Goal: Task Accomplishment & Management: Manage account settings

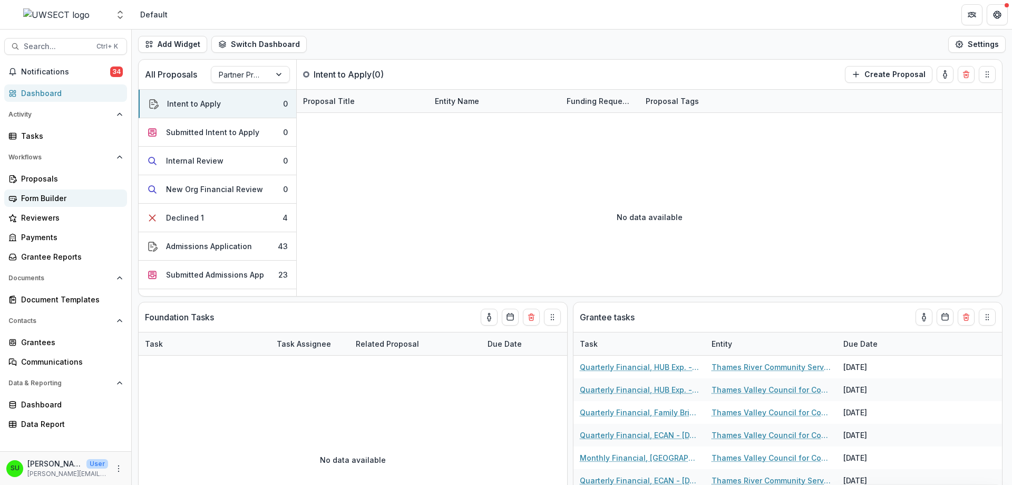
click at [43, 194] on div "Form Builder" at bounding box center [70, 197] width 98 height 11
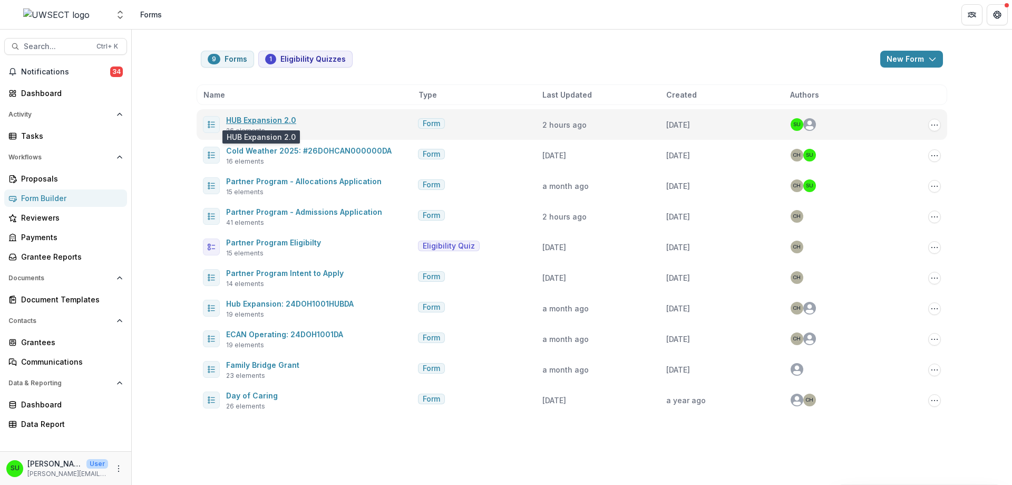
click at [277, 115] on link "HUB Expansion 2.0" at bounding box center [261, 119] width 70 height 9
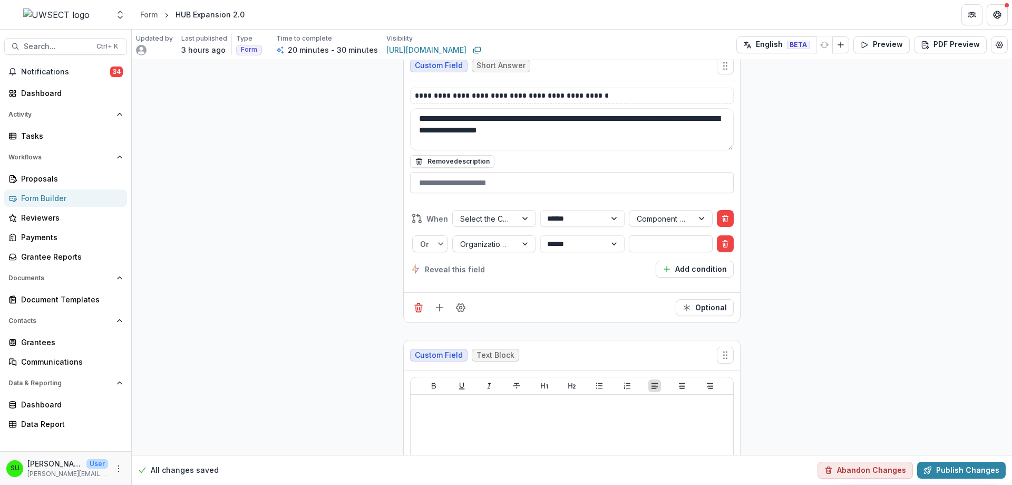
scroll to position [4271, 0]
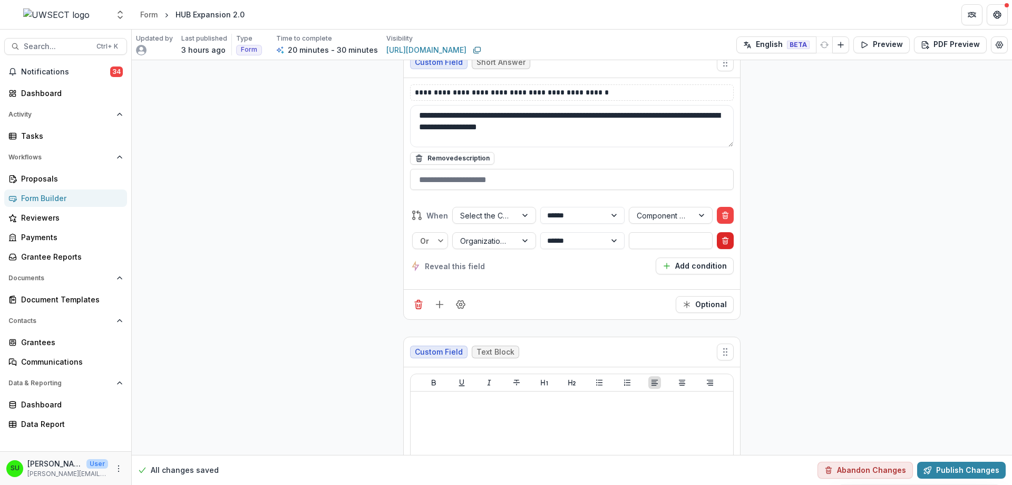
click at [721, 241] on icon "Delete condition" at bounding box center [725, 240] width 8 height 8
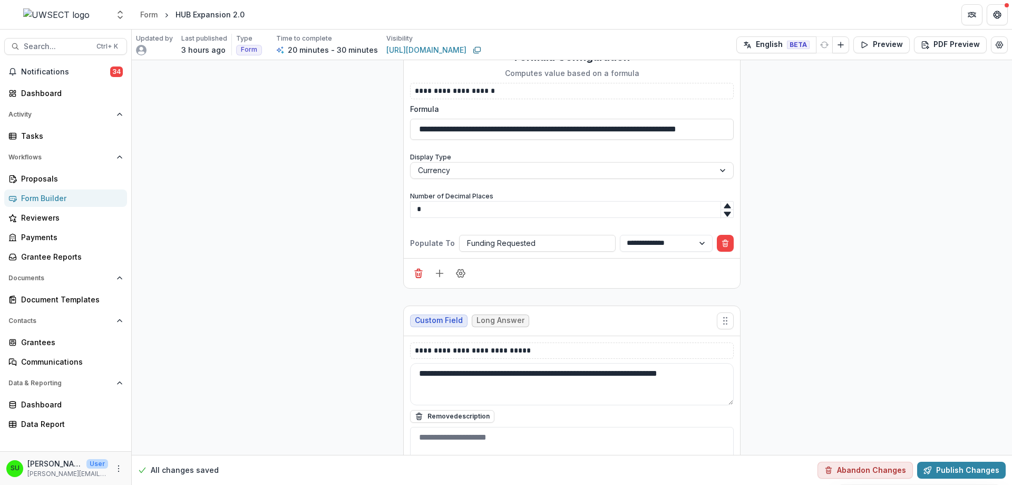
scroll to position [5964, 0]
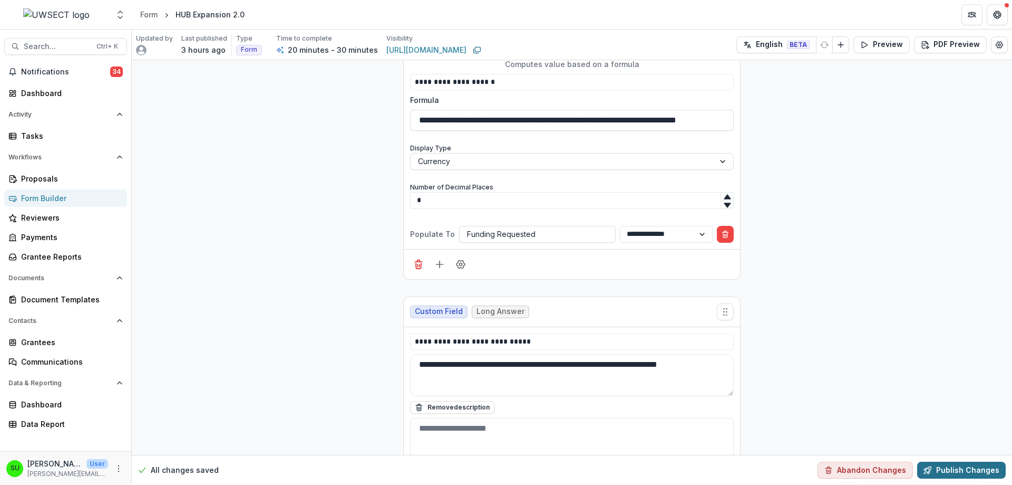
click at [960, 473] on button "Publish Changes" at bounding box center [961, 469] width 89 height 17
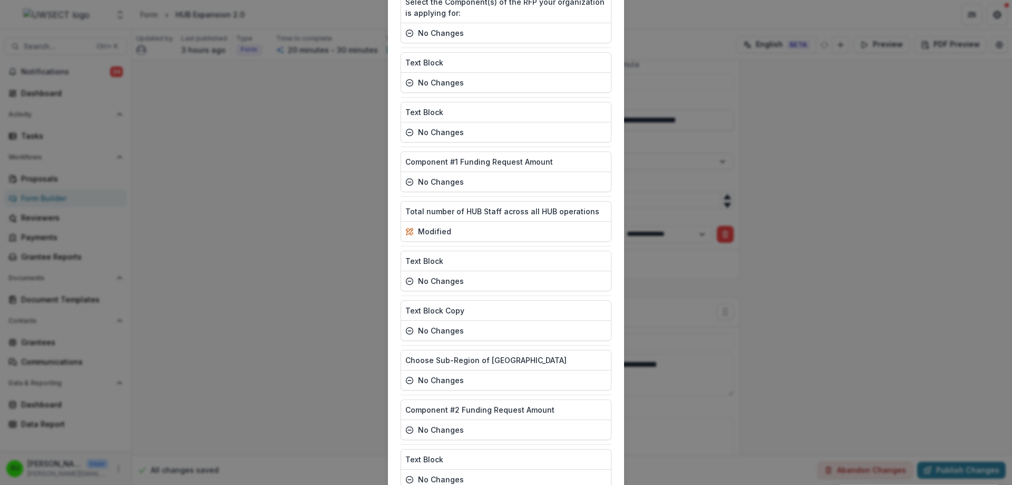
scroll to position [976, 0]
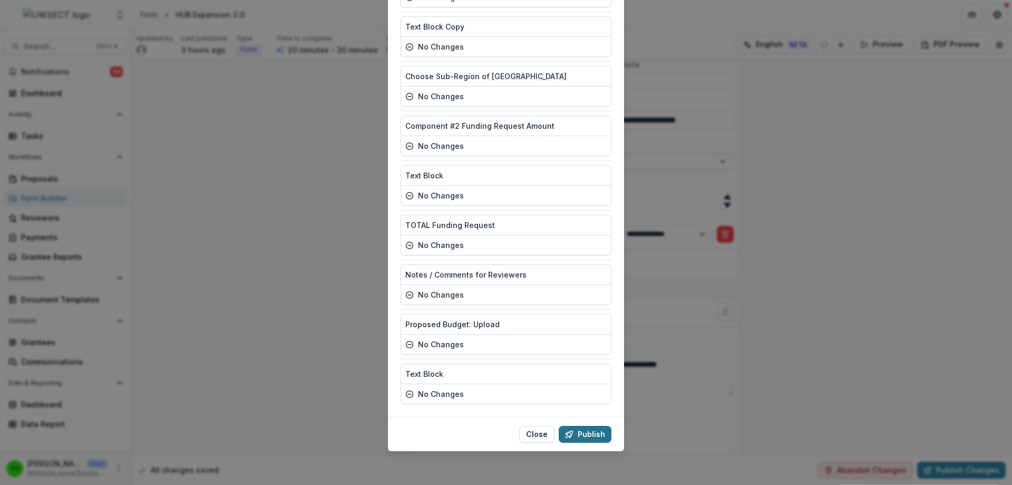
click at [583, 434] on button "Publish" at bounding box center [585, 434] width 53 height 17
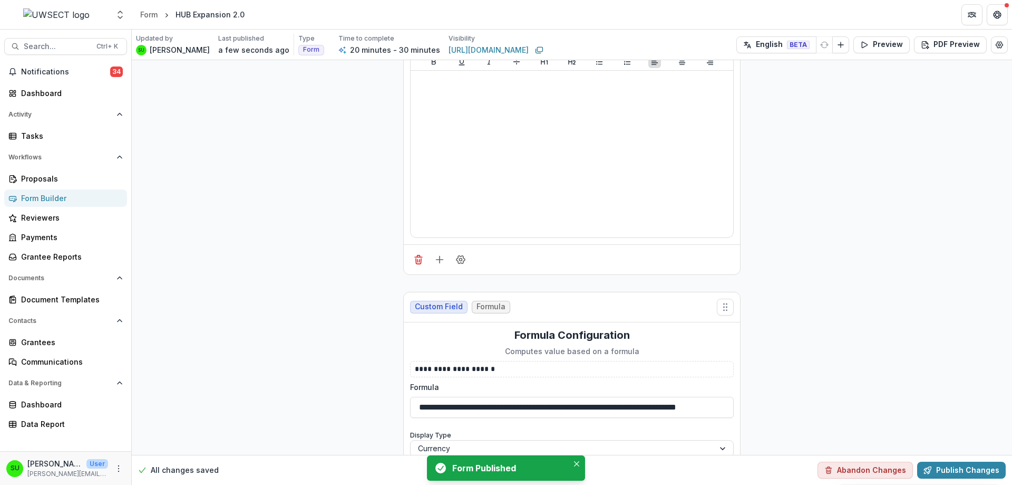
scroll to position [5647, 0]
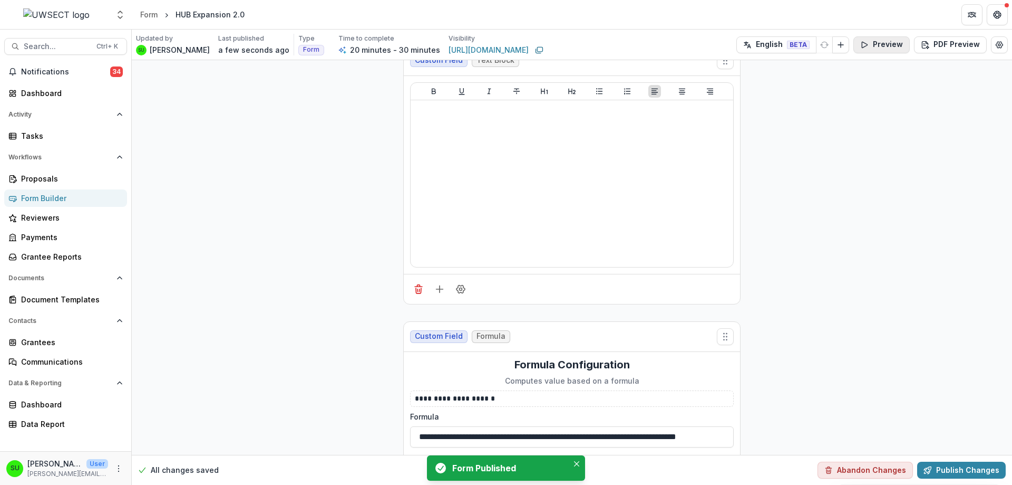
click at [878, 45] on button "Preview" at bounding box center [882, 44] width 56 height 17
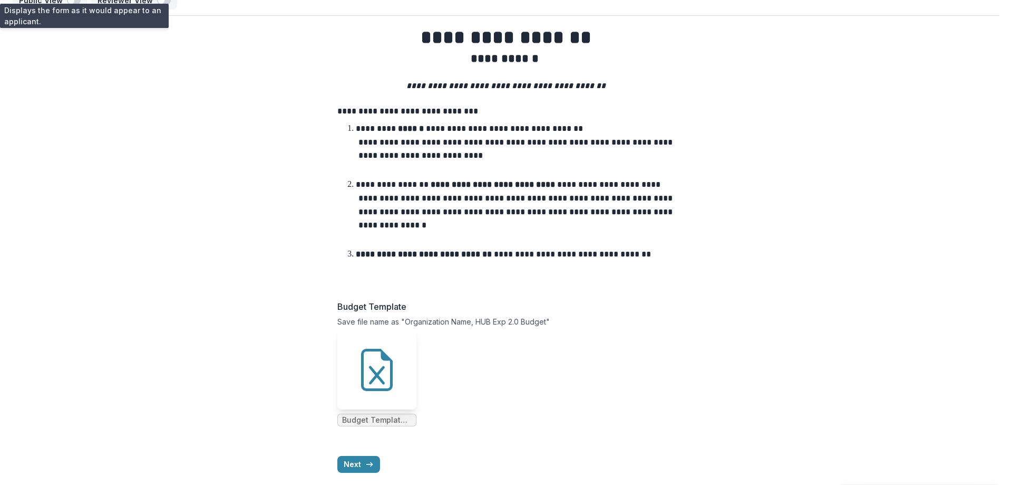
scroll to position [30, 0]
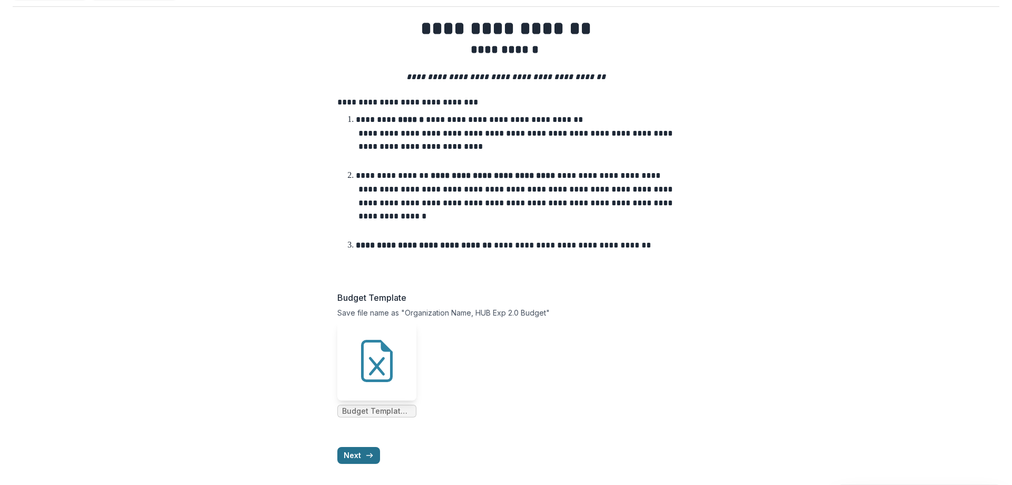
click at [359, 459] on button "Next" at bounding box center [358, 455] width 43 height 17
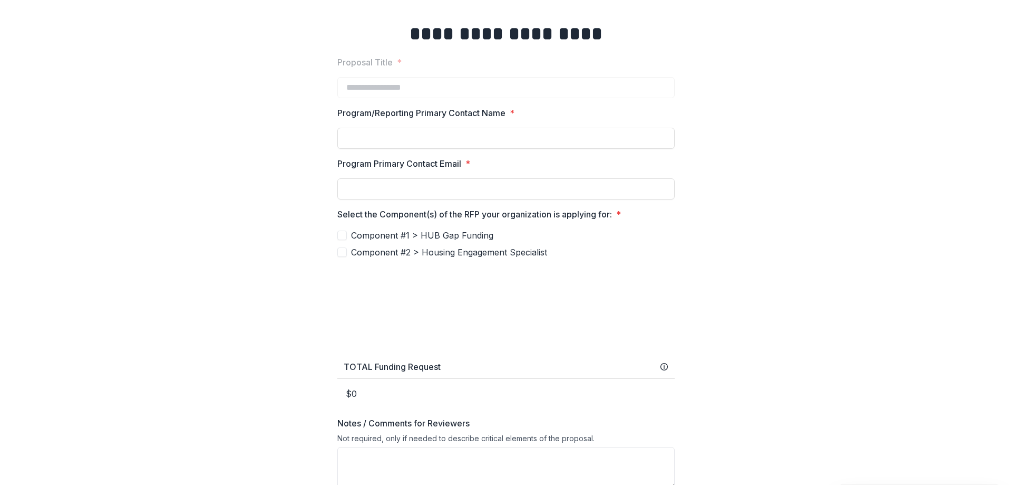
scroll to position [304, 0]
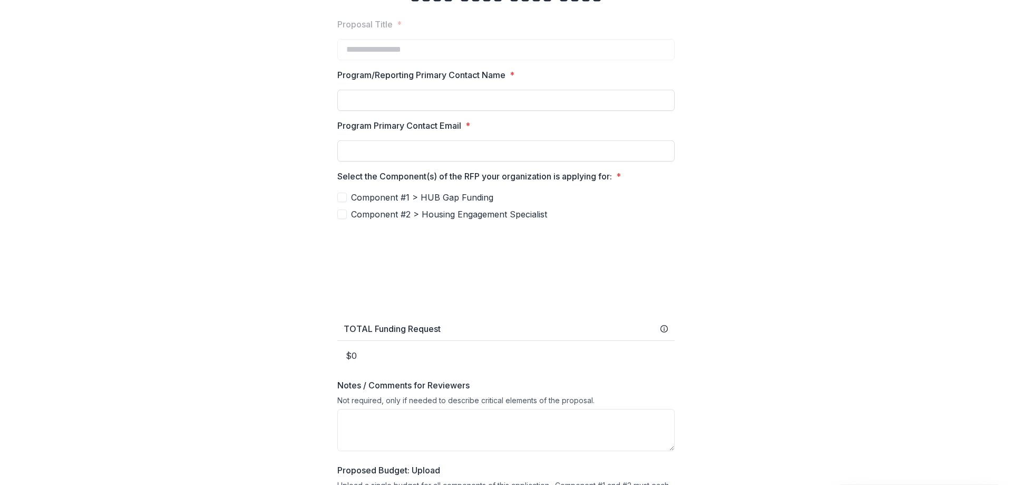
click at [340, 201] on span at bounding box center [341, 196] width 9 height 9
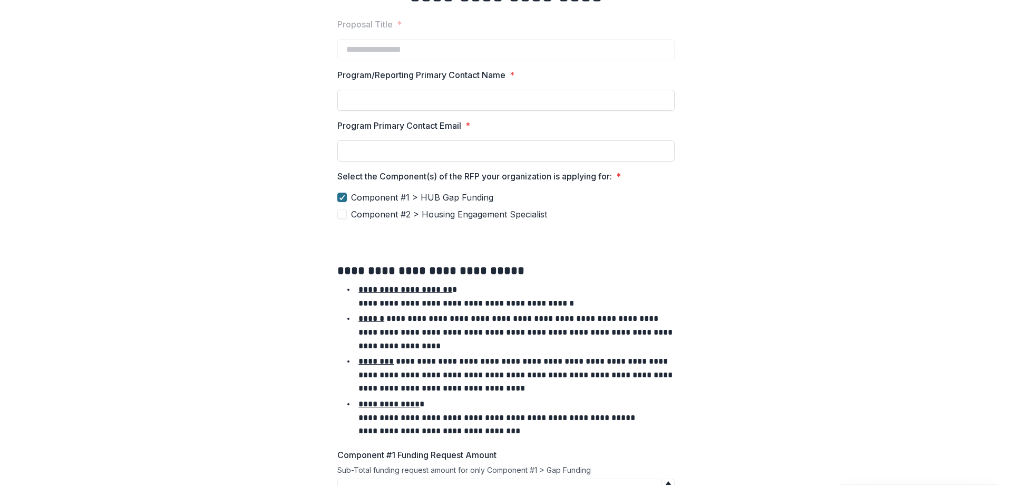
click at [339, 200] on div at bounding box center [342, 197] width 6 height 8
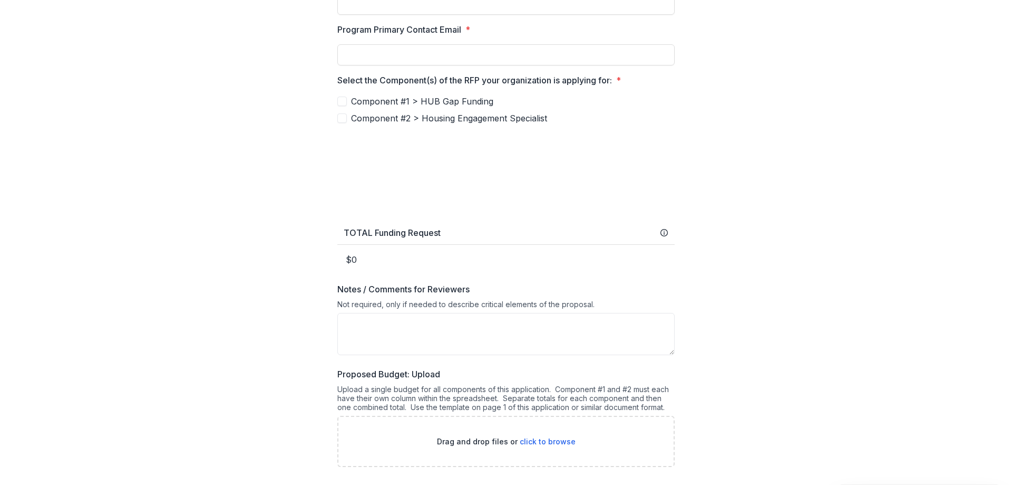
scroll to position [409, 0]
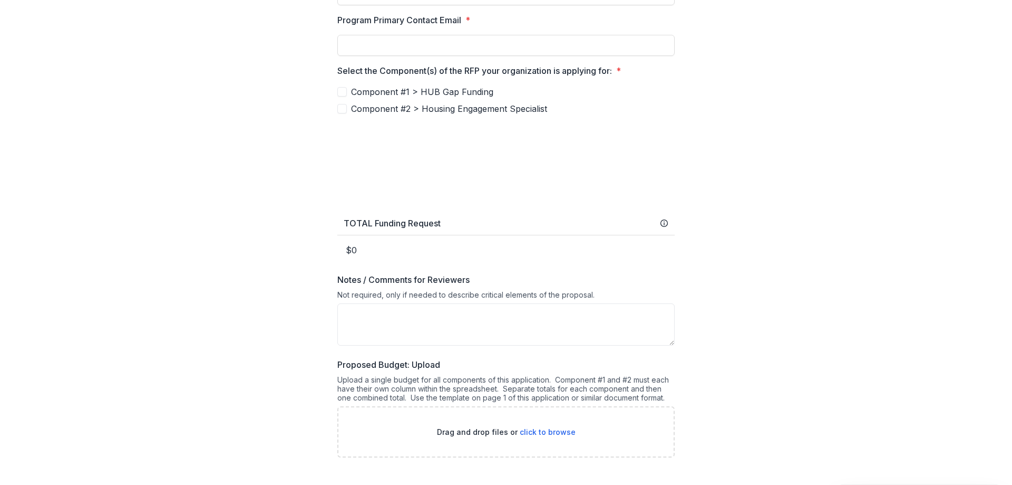
click at [343, 106] on span at bounding box center [341, 108] width 9 height 9
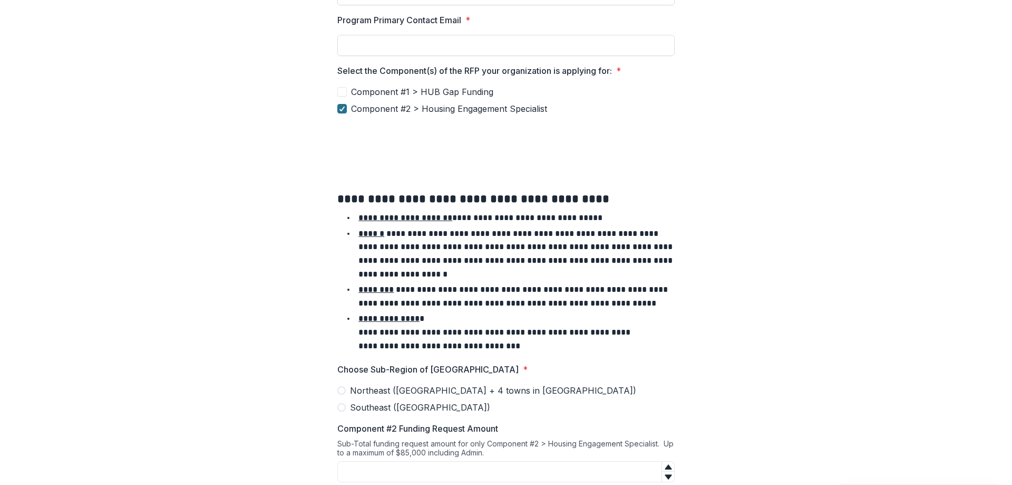
click at [343, 106] on icon at bounding box center [342, 108] width 6 height 5
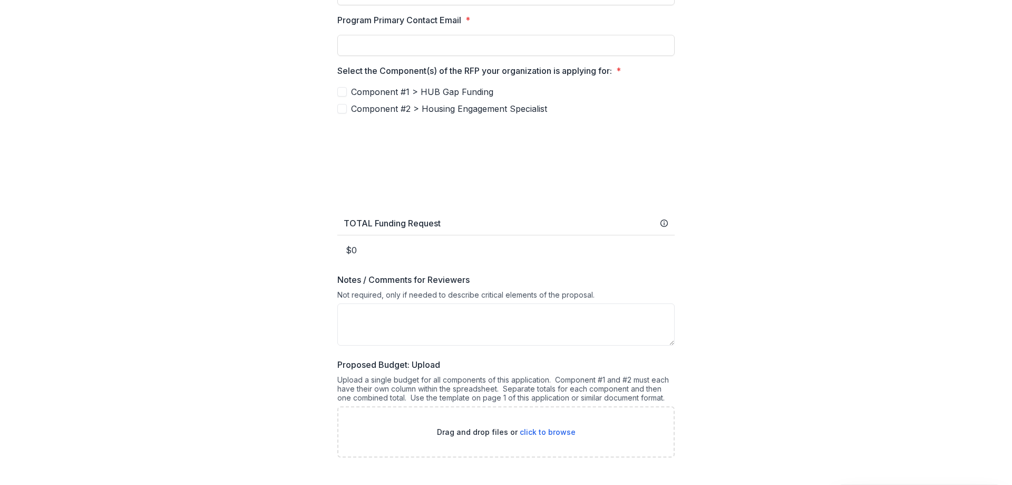
click at [337, 92] on span at bounding box center [341, 91] width 9 height 9
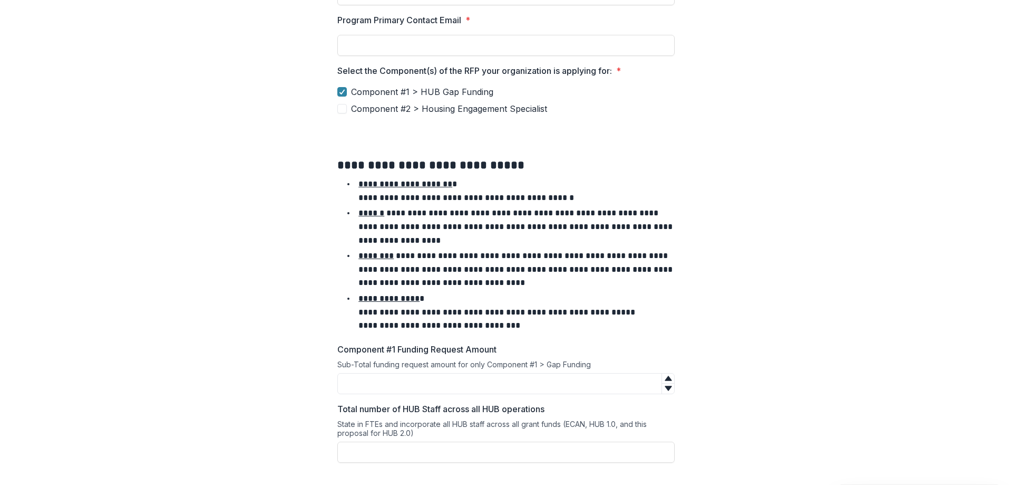
click at [337, 104] on span at bounding box center [341, 108] width 9 height 9
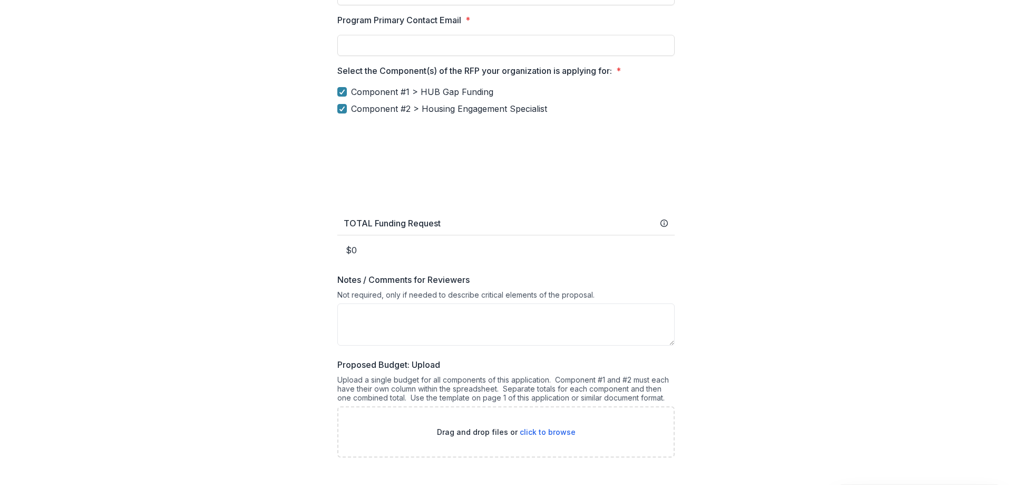
click at [343, 114] on label "Component #2 > Housing Engagement Specialist" at bounding box center [505, 108] width 337 height 13
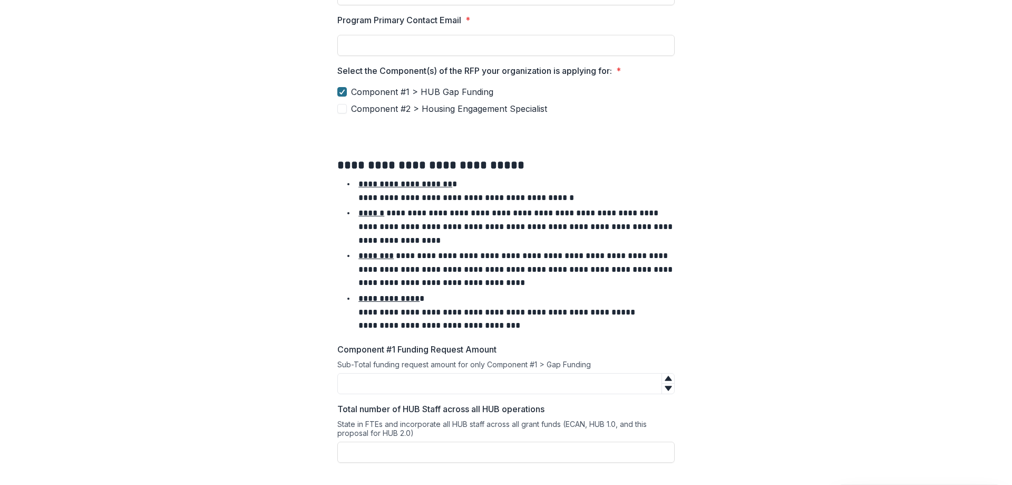
click at [340, 93] on polyline at bounding box center [342, 92] width 5 height 4
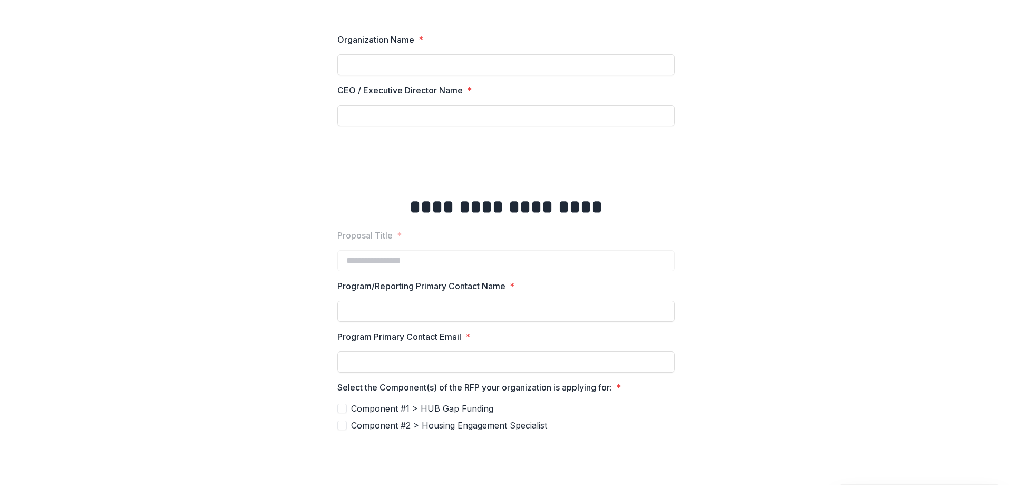
scroll to position [0, 0]
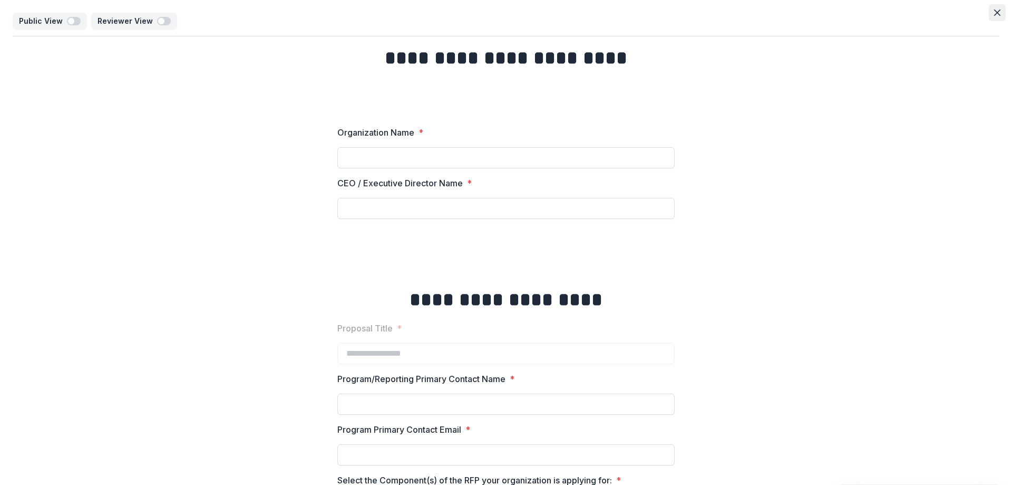
click at [995, 11] on icon "Close" at bounding box center [997, 12] width 6 height 6
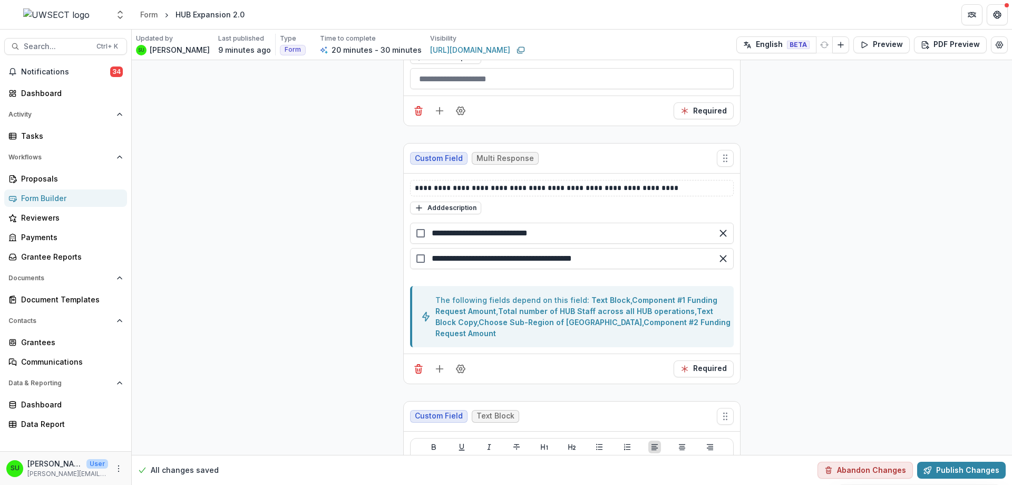
scroll to position [2905, 0]
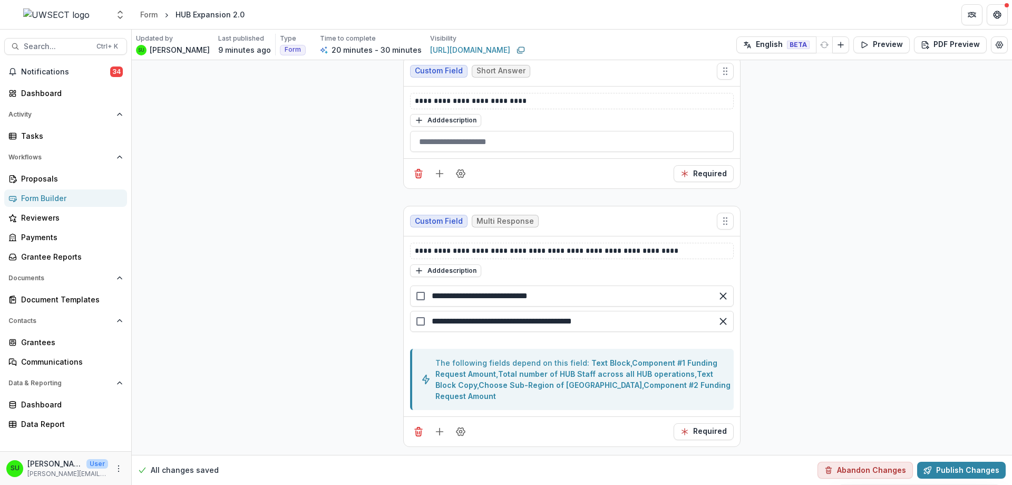
click at [874, 47] on button "Preview" at bounding box center [882, 44] width 56 height 17
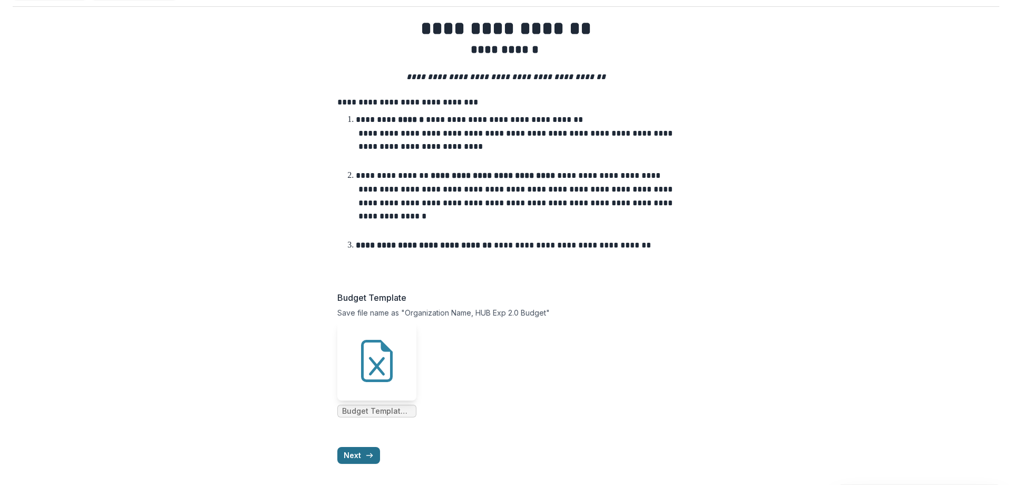
click at [353, 458] on button "Next" at bounding box center [358, 455] width 43 height 17
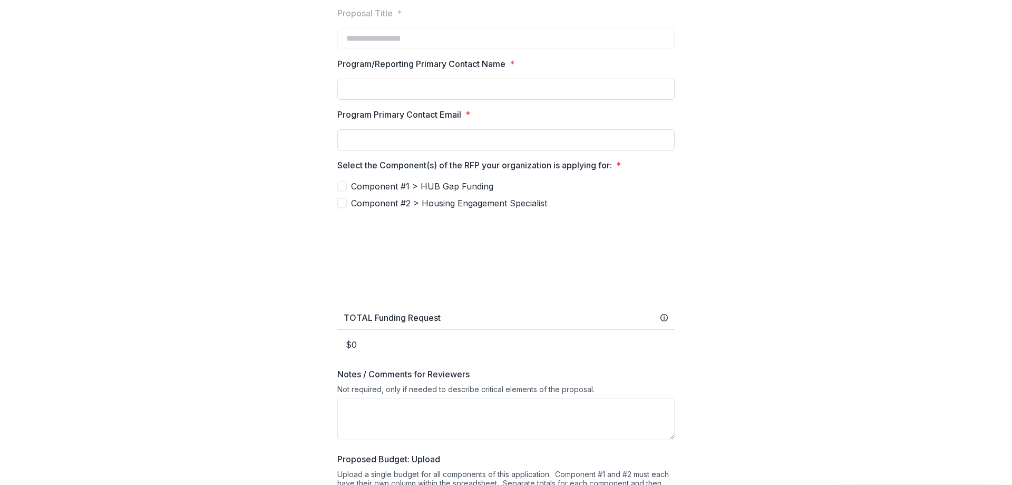
scroll to position [304, 0]
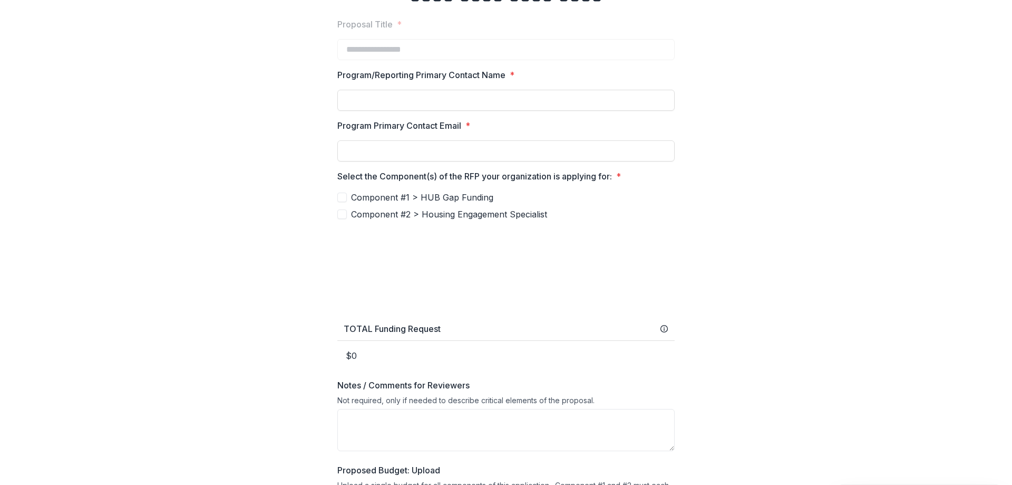
click at [340, 202] on label "Component #1 > HUB Gap Funding" at bounding box center [505, 197] width 337 height 13
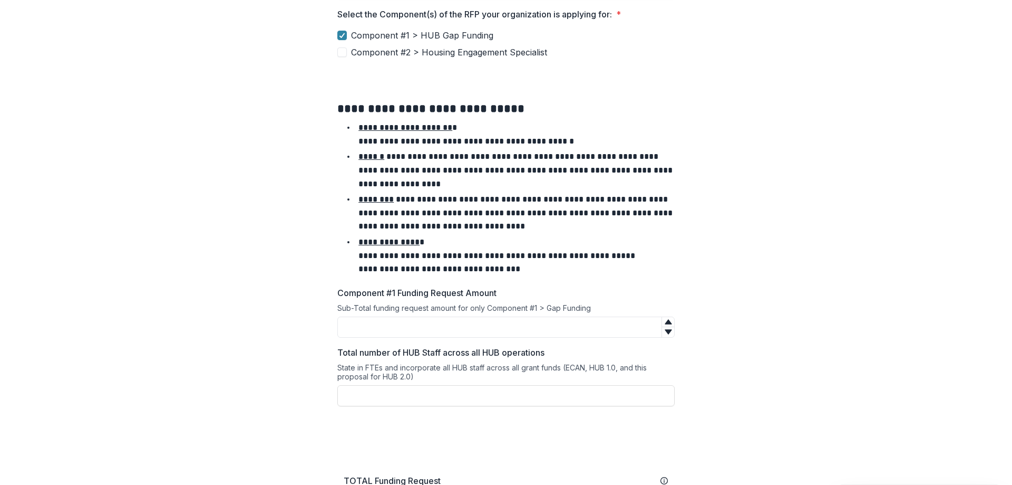
scroll to position [462, 0]
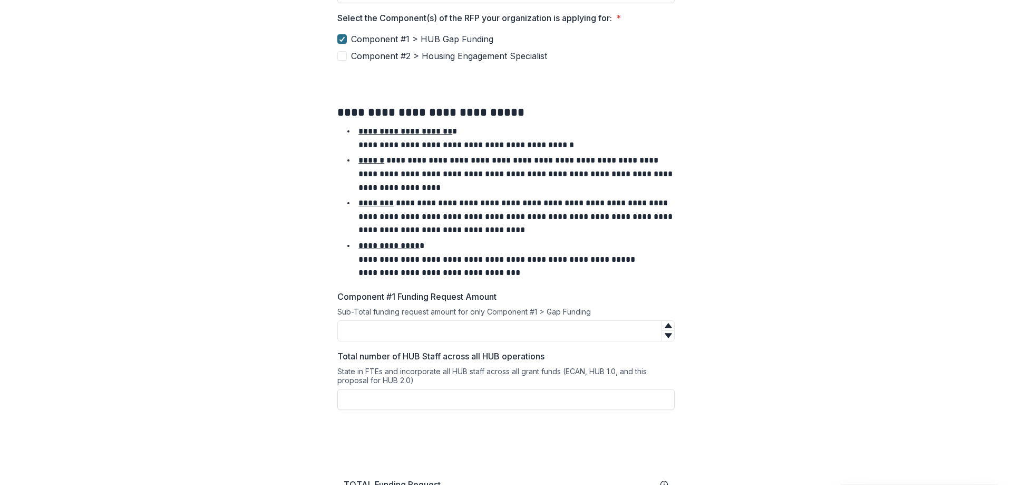
click at [340, 37] on icon at bounding box center [342, 38] width 6 height 5
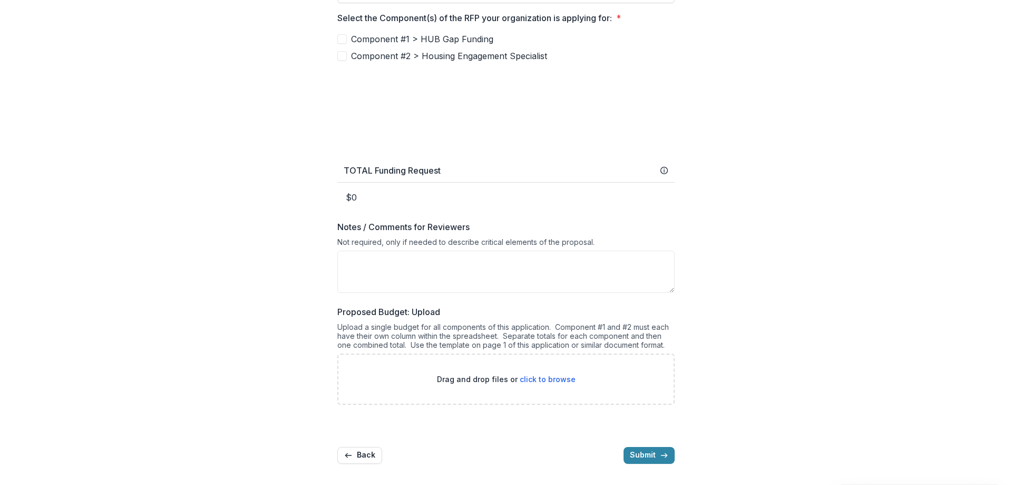
click at [345, 54] on span at bounding box center [341, 55] width 9 height 9
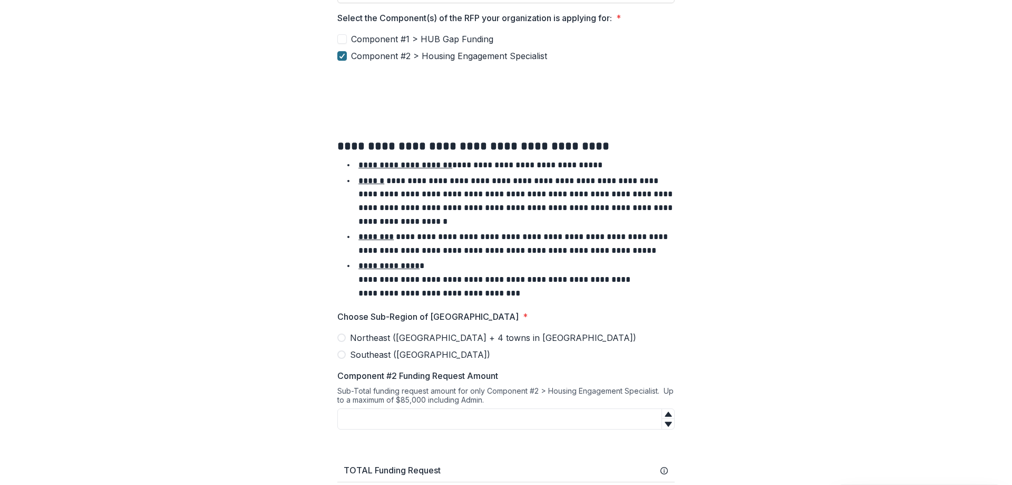
click at [342, 56] on polyline at bounding box center [342, 56] width 5 height 4
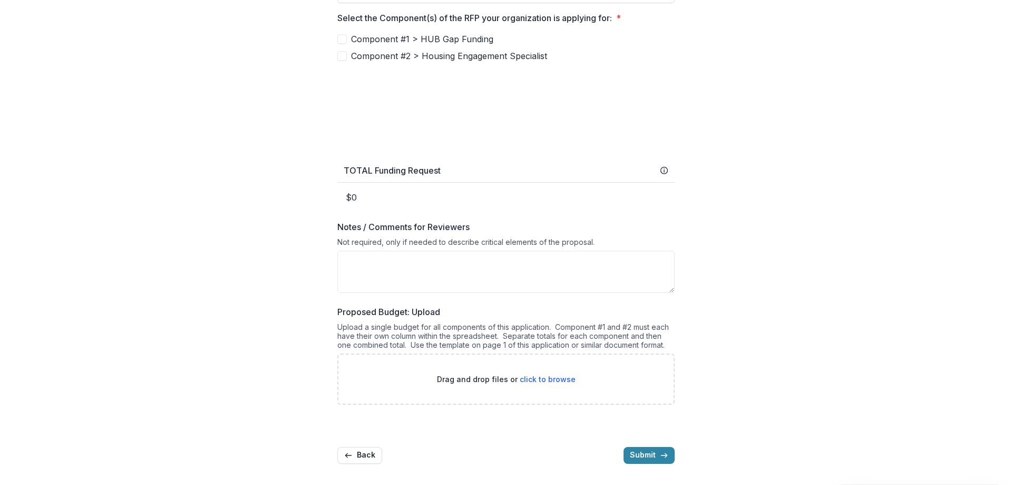
click at [341, 43] on span at bounding box center [341, 38] width 9 height 9
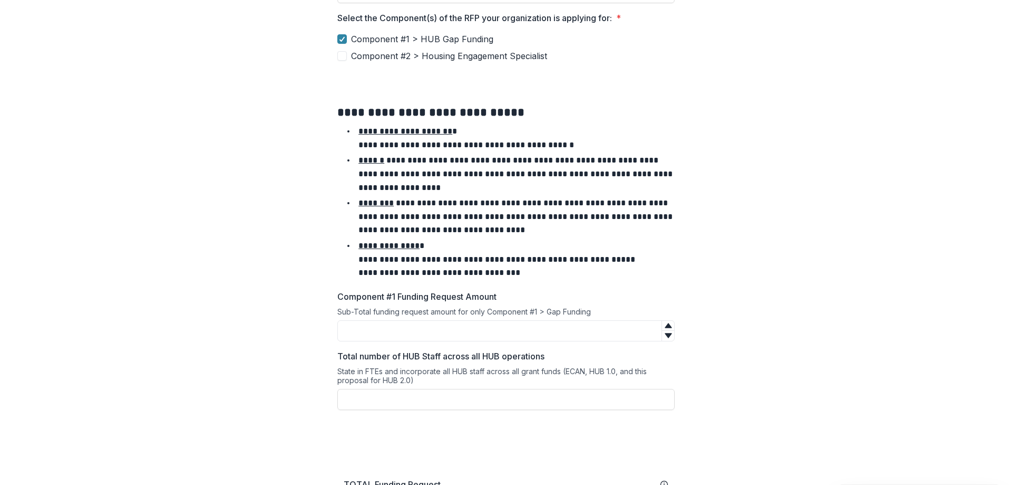
click at [341, 55] on span at bounding box center [341, 55] width 9 height 9
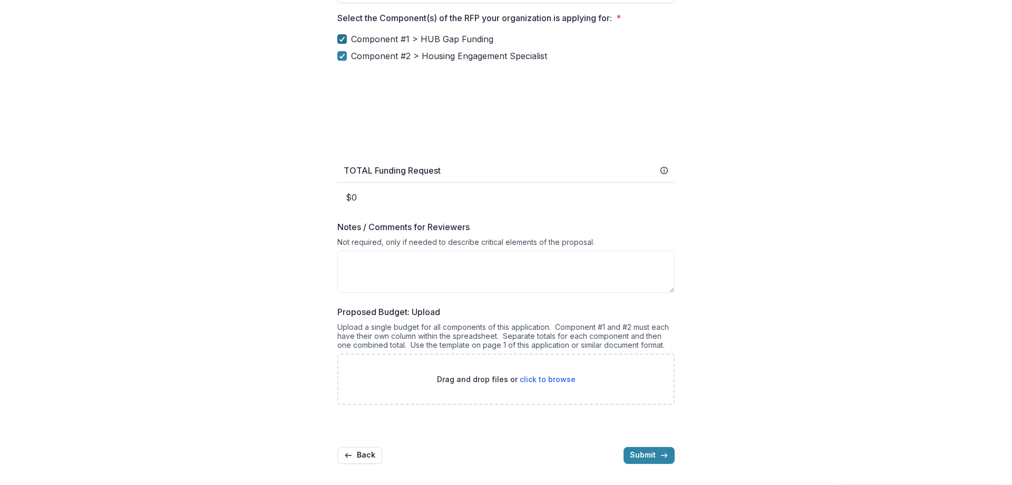
click at [341, 39] on polyline at bounding box center [342, 39] width 5 height 4
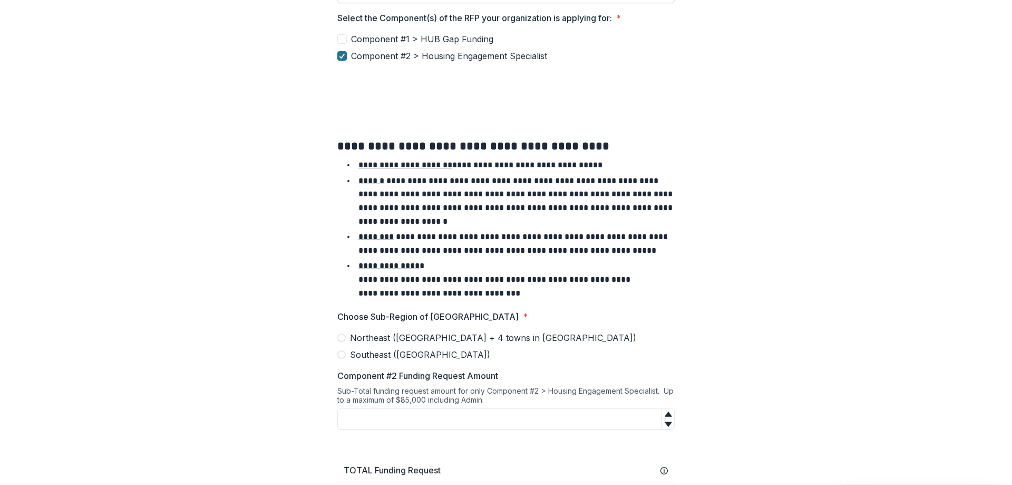
click at [341, 55] on polyline at bounding box center [342, 56] width 5 height 4
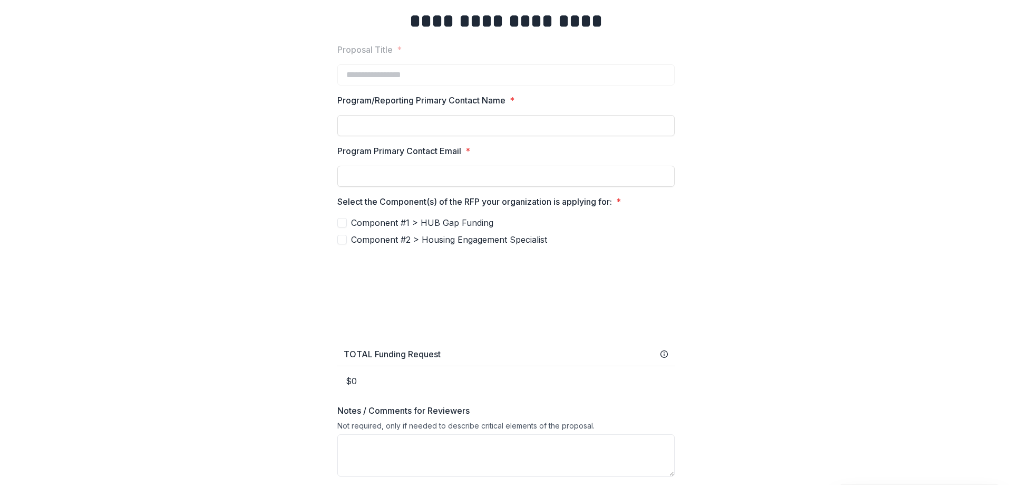
scroll to position [198, 0]
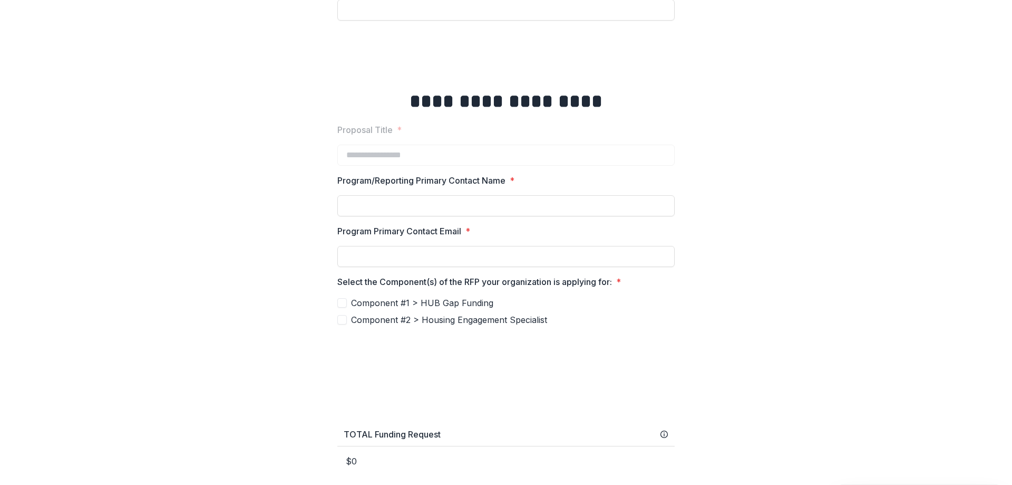
click at [343, 321] on span at bounding box center [341, 319] width 9 height 9
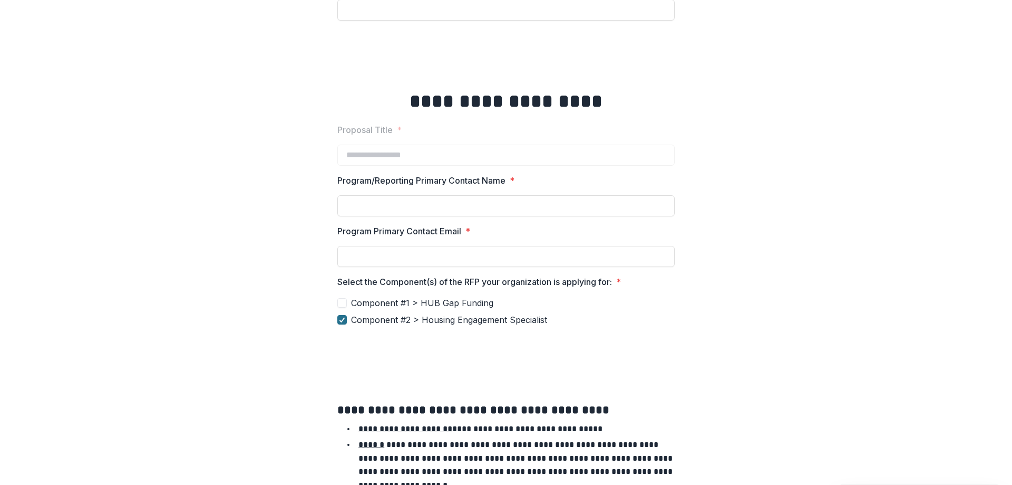
click at [343, 321] on icon at bounding box center [342, 319] width 6 height 5
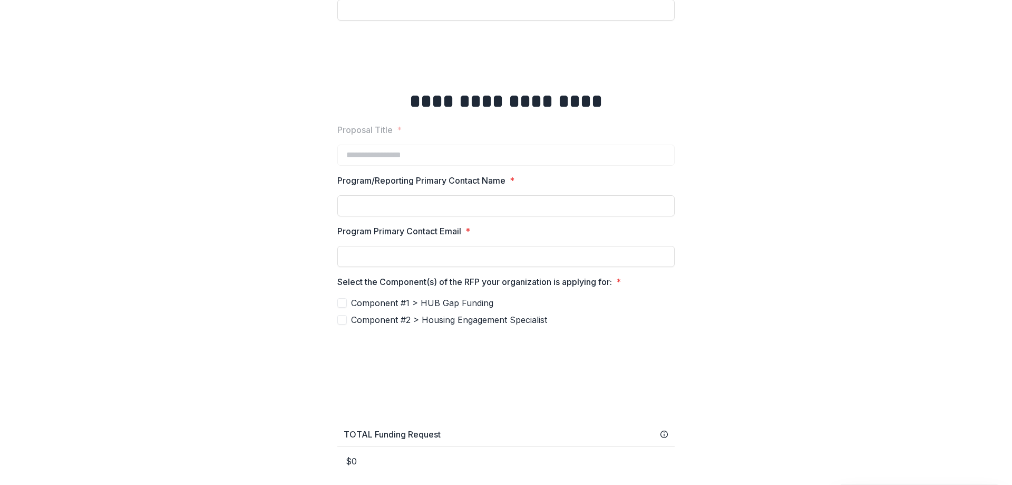
click at [338, 301] on span at bounding box center [341, 302] width 9 height 9
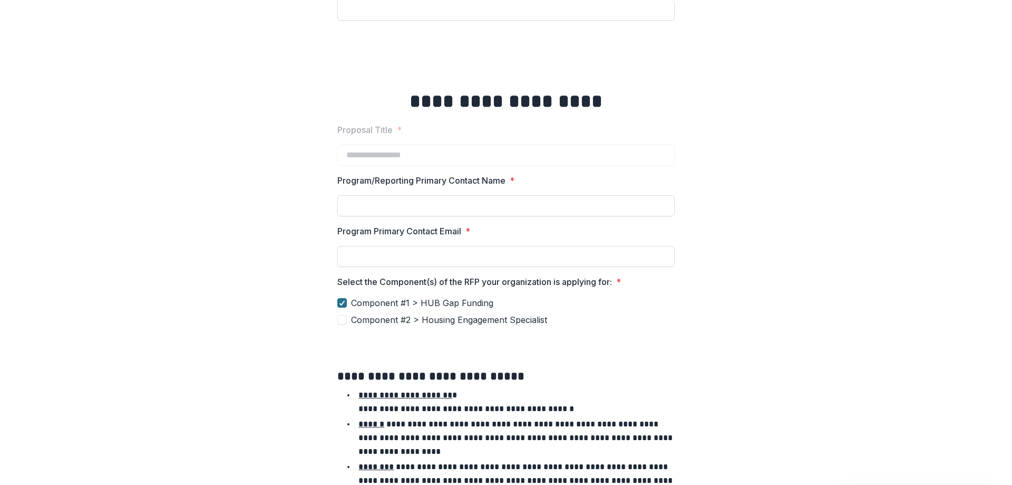
click at [339, 301] on icon at bounding box center [342, 302] width 6 height 5
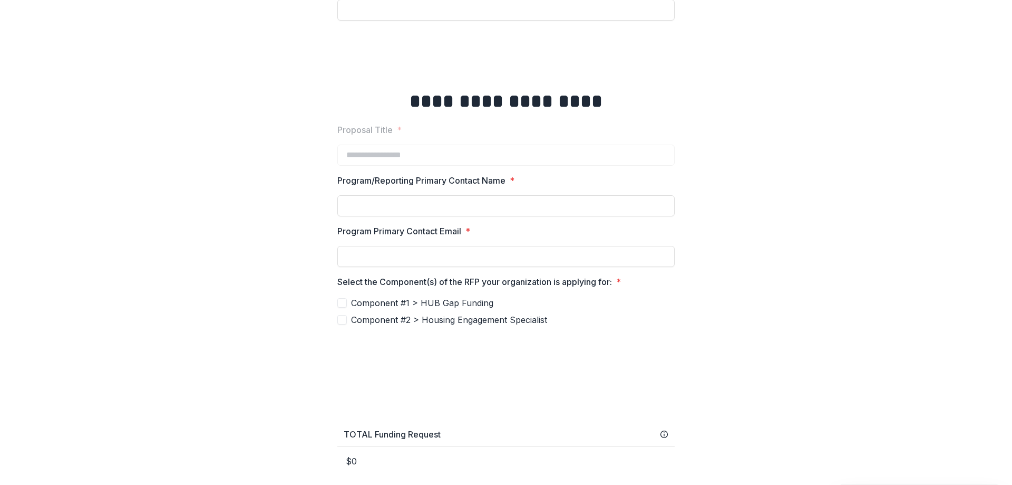
scroll to position [0, 0]
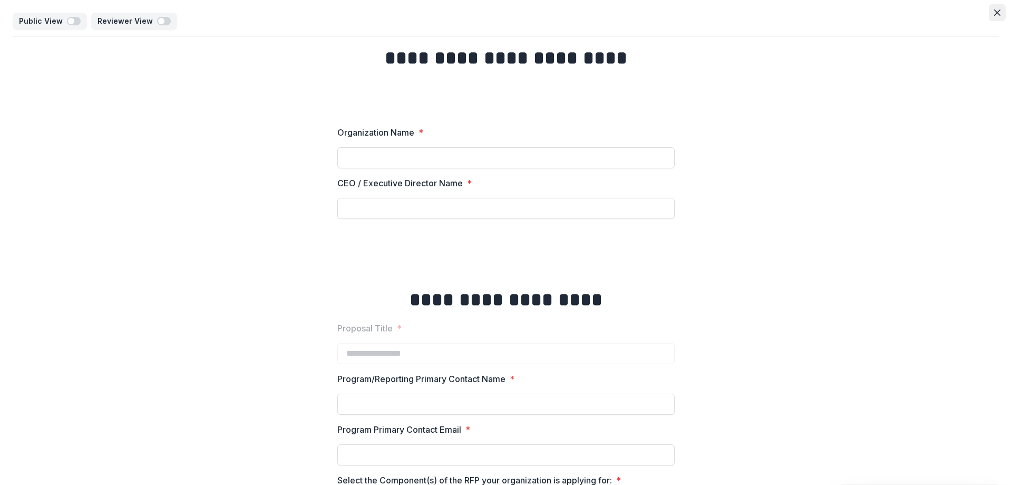
click at [994, 15] on icon "Close" at bounding box center [997, 12] width 6 height 6
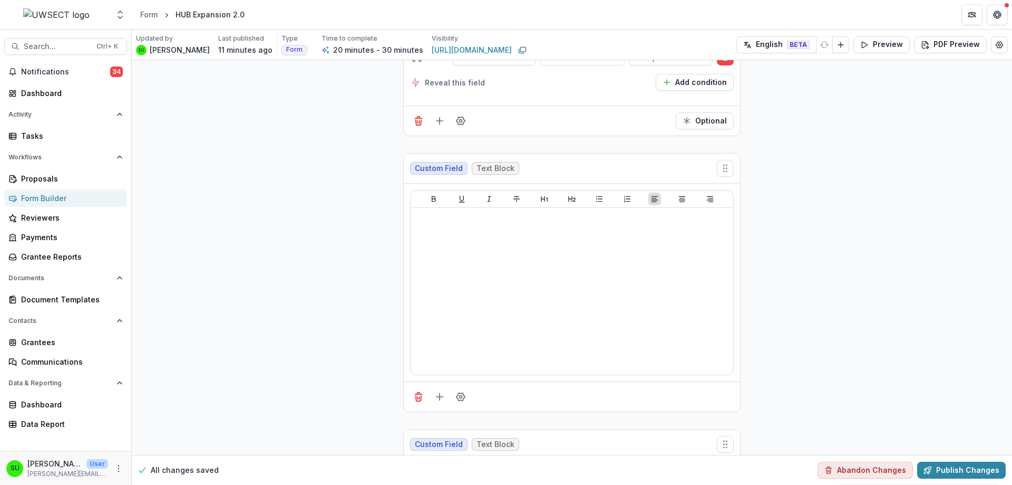
scroll to position [4434, 0]
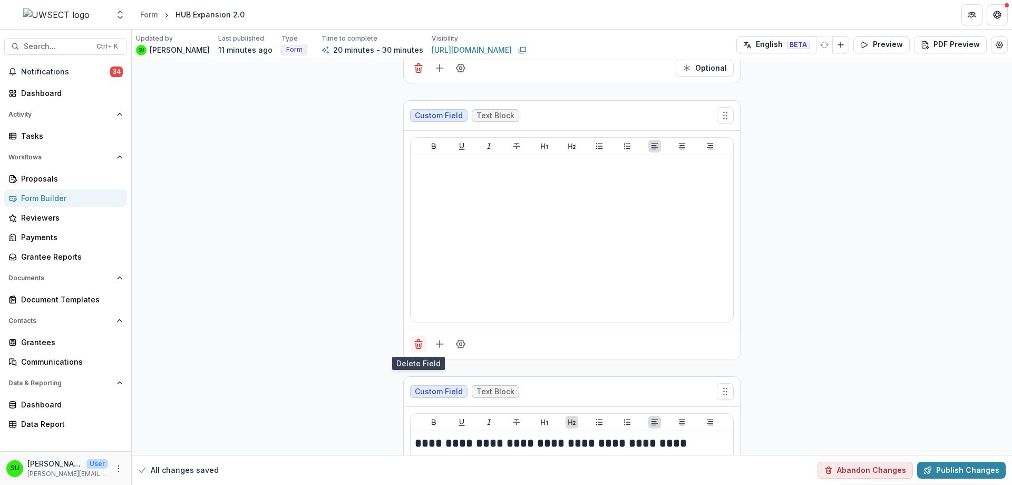
click at [419, 345] on icon "Delete field" at bounding box center [418, 345] width 5 height 5
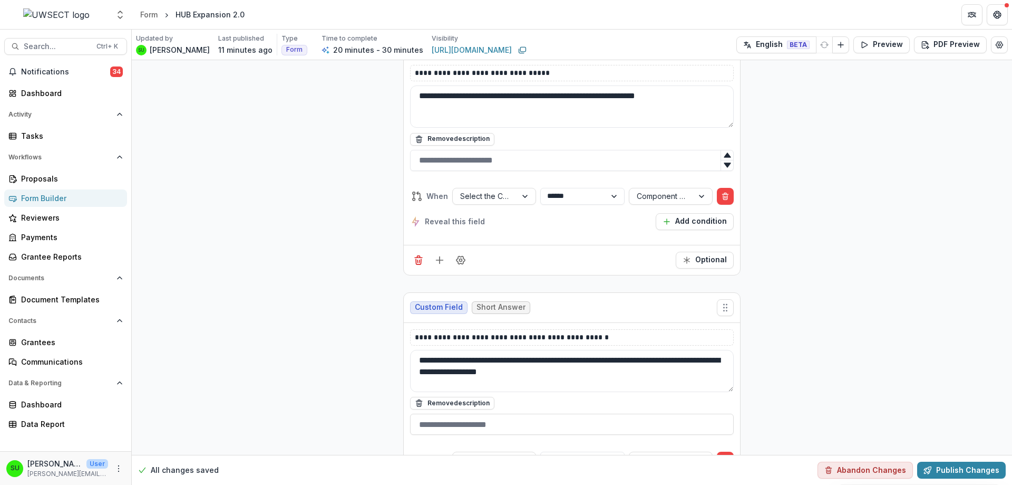
scroll to position [3960, 0]
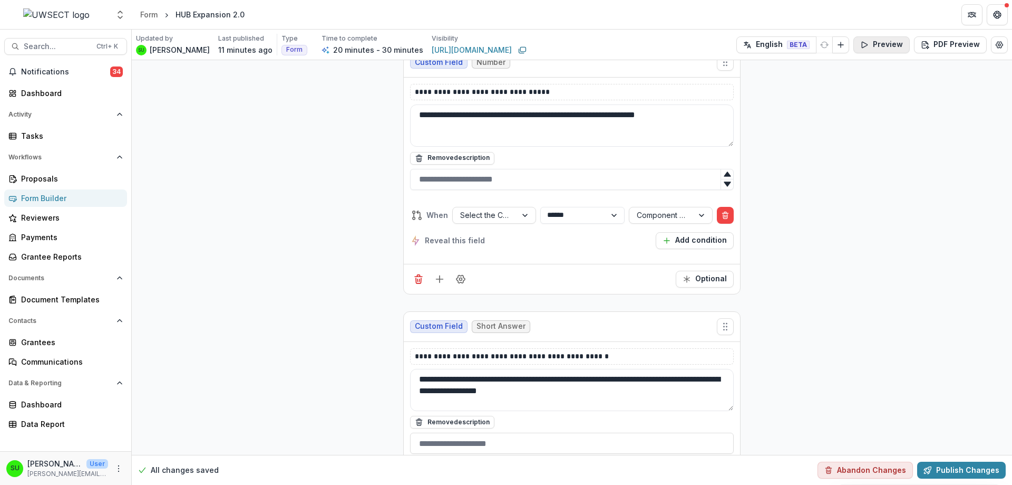
click at [892, 50] on button "Preview" at bounding box center [882, 44] width 56 height 17
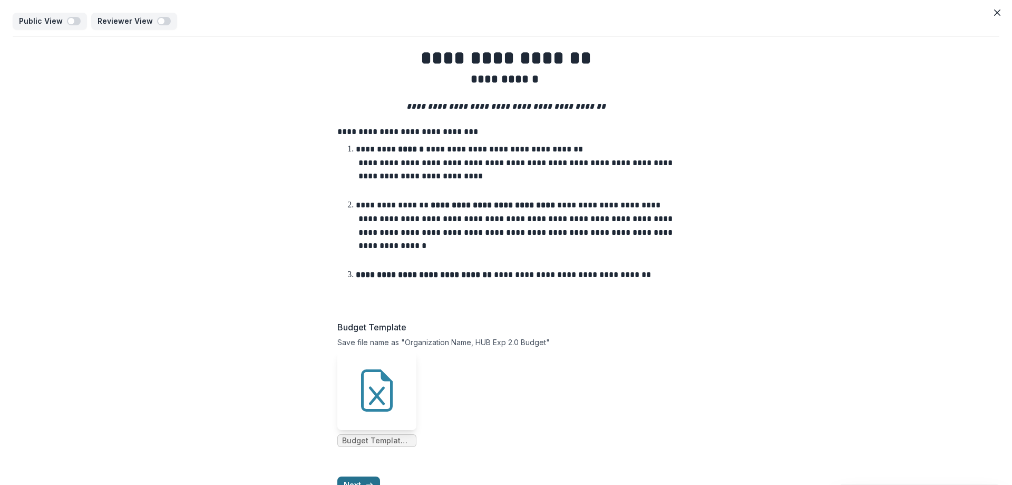
click at [362, 477] on button "Next" at bounding box center [358, 484] width 43 height 17
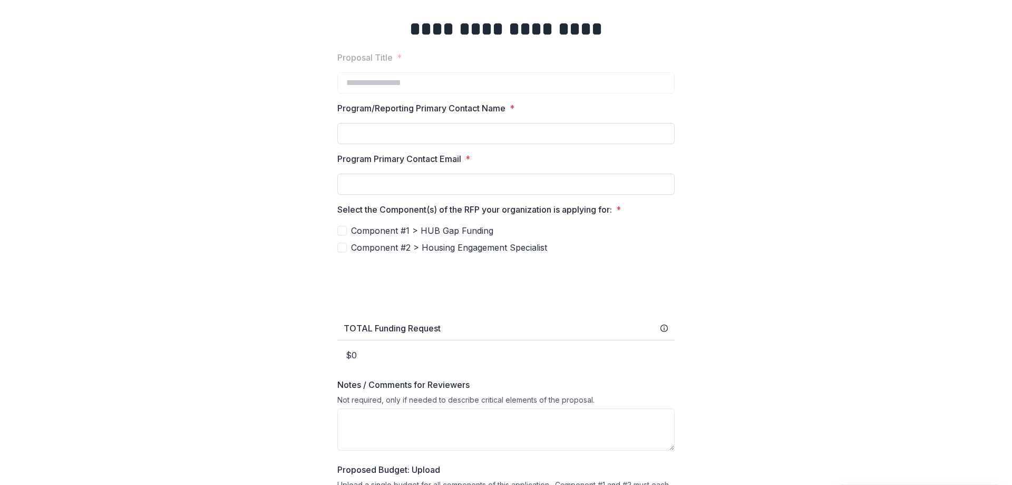
scroll to position [270, 0]
click at [340, 230] on span at bounding box center [341, 230] width 9 height 9
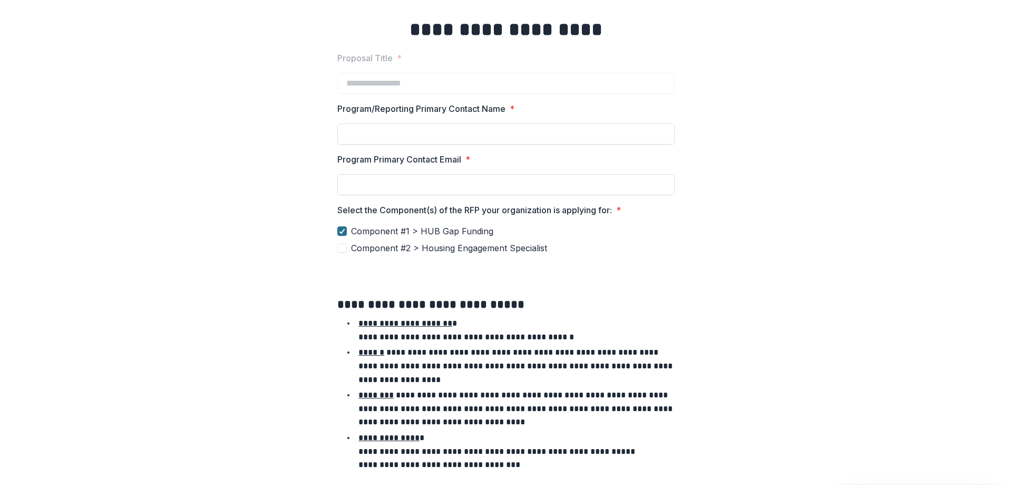
click at [340, 230] on icon at bounding box center [342, 230] width 6 height 5
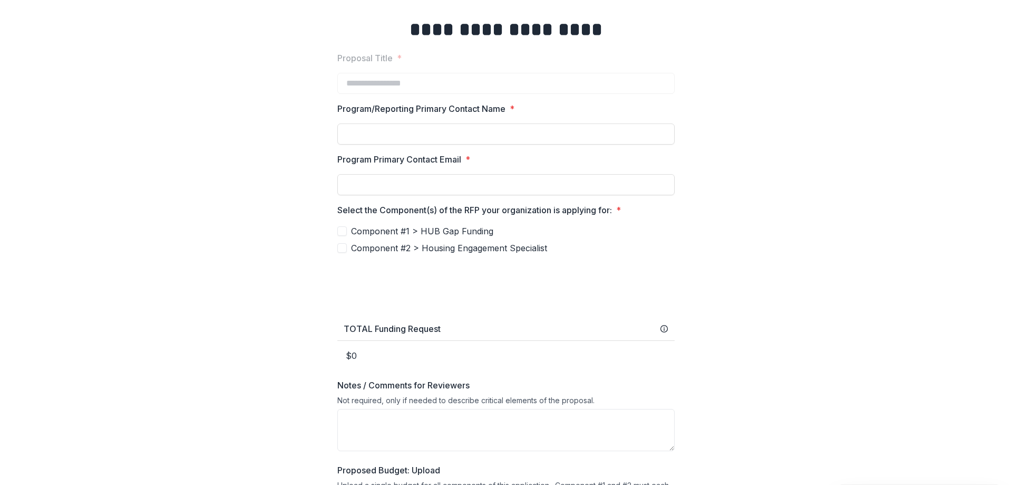
click at [345, 248] on label "Component #2 > Housing Engagement Specialist" at bounding box center [505, 247] width 337 height 13
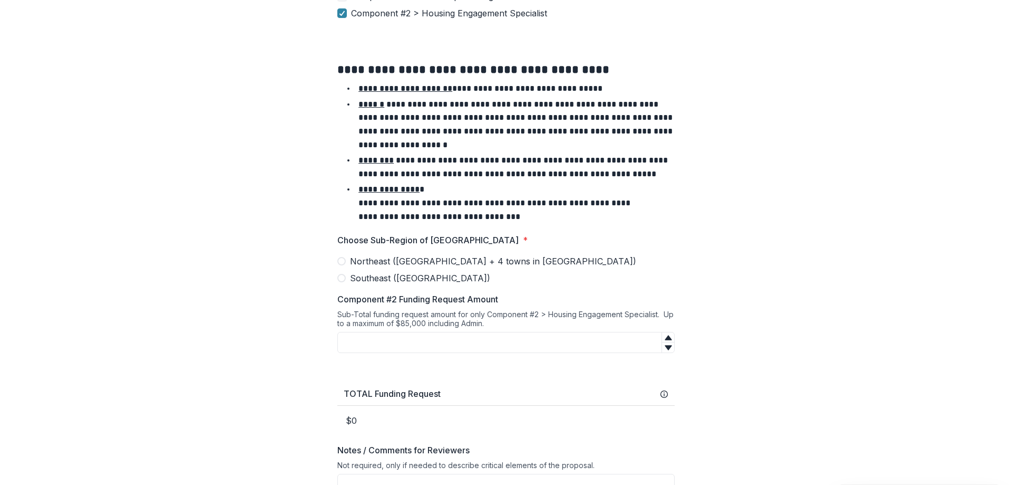
scroll to position [481, 0]
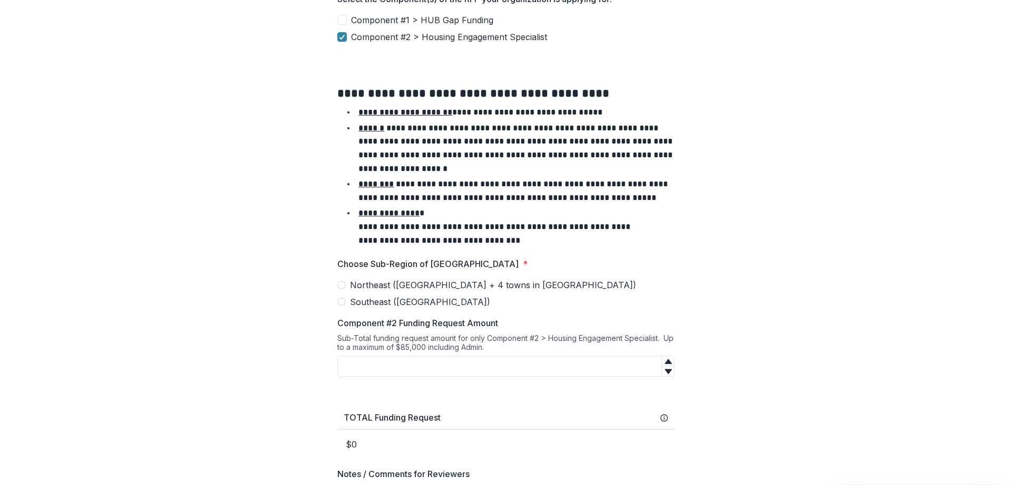
click at [341, 20] on span at bounding box center [341, 19] width 9 height 9
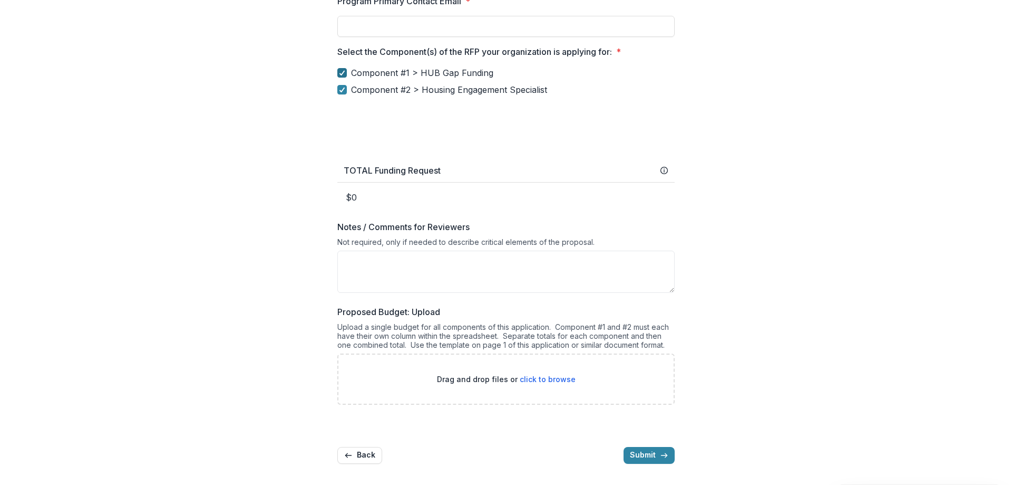
scroll to position [428, 0]
click at [343, 73] on icon at bounding box center [342, 72] width 6 height 5
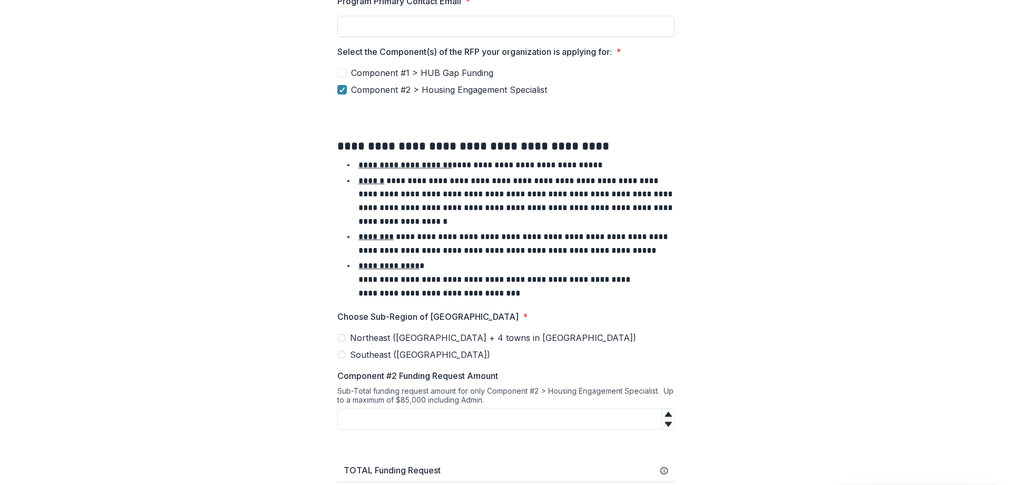
scroll to position [481, 0]
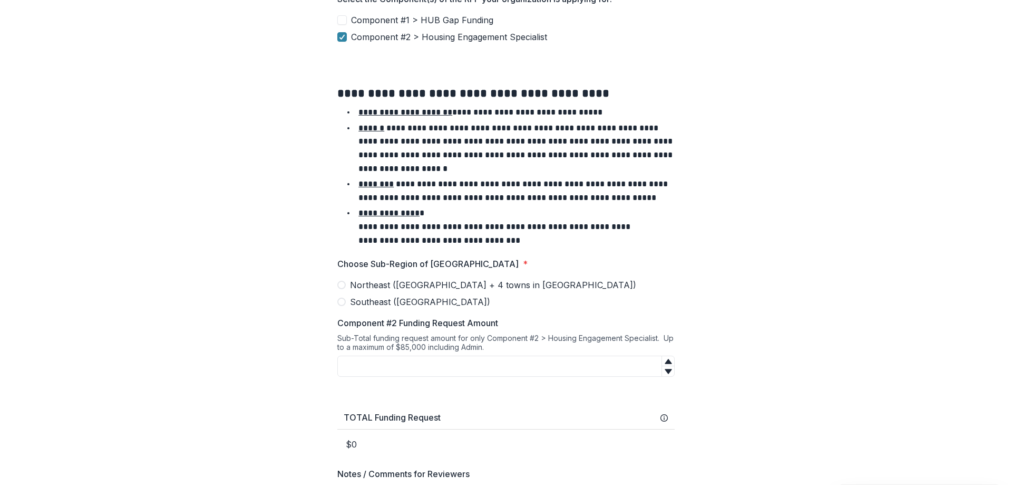
click at [343, 97] on h2 "**********" at bounding box center [505, 93] width 337 height 16
click at [343, 40] on div at bounding box center [342, 37] width 6 height 8
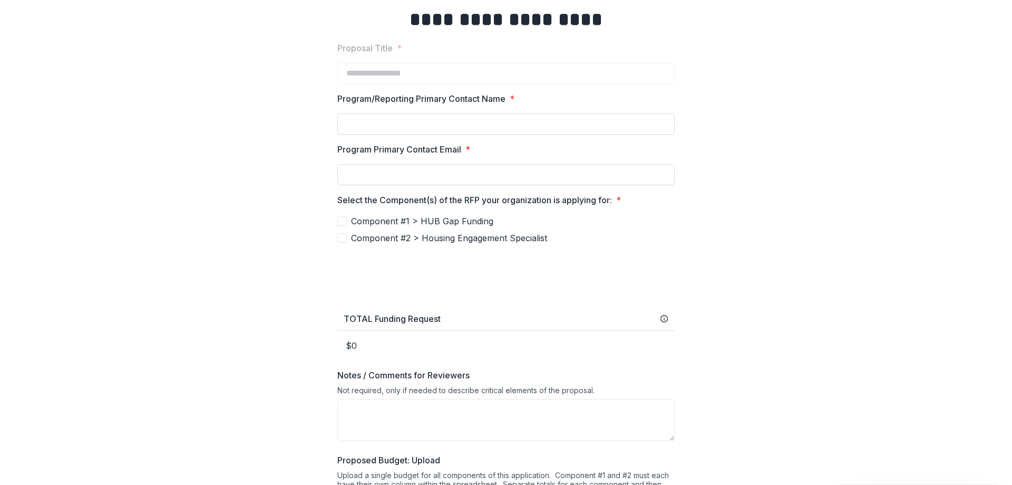
scroll to position [264, 0]
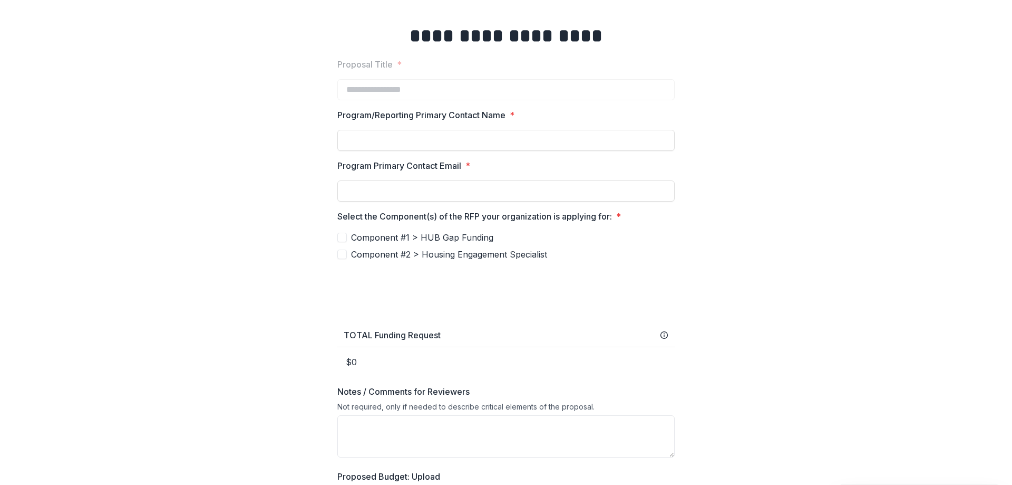
drag, startPoint x: 977, startPoint y: 30, endPoint x: 969, endPoint y: 7, distance: 24.5
click at [977, 30] on div "**********" at bounding box center [506, 205] width 987 height 864
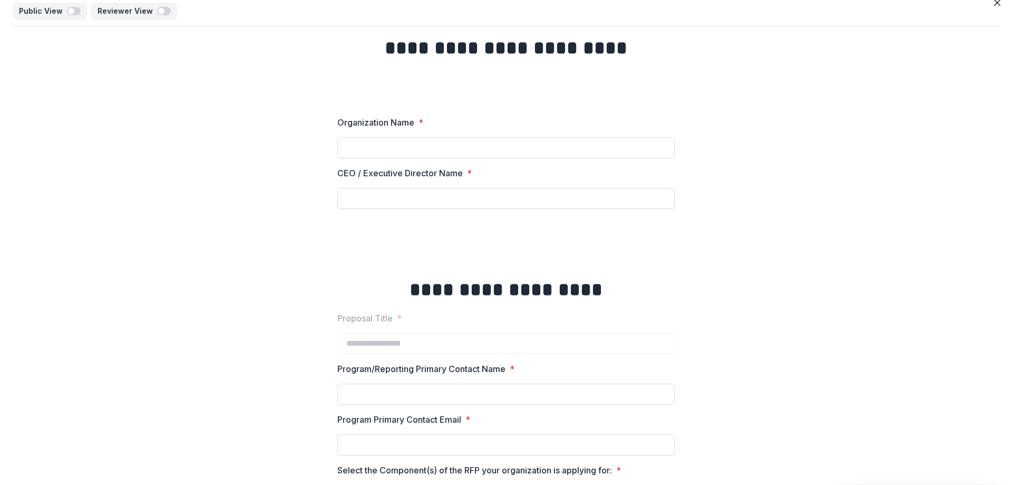
scroll to position [0, 0]
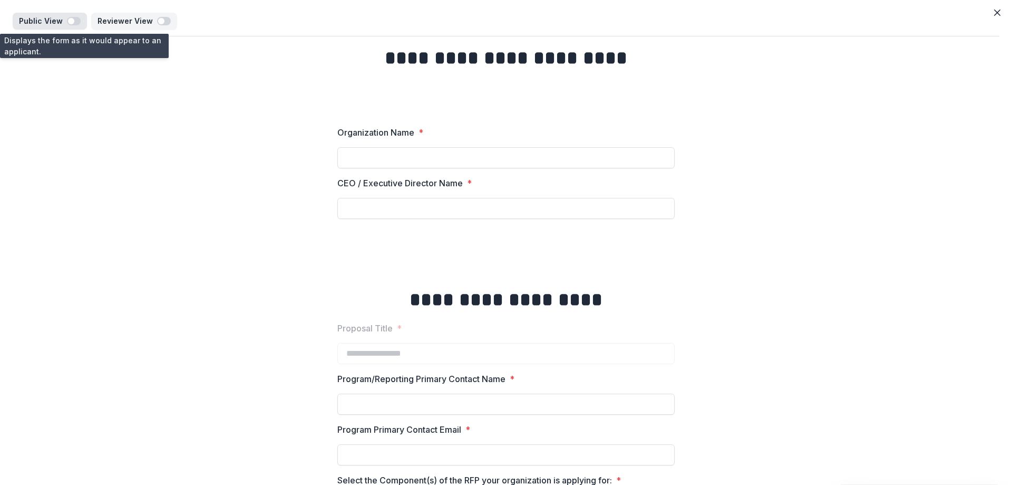
click at [74, 23] on span "button" at bounding box center [74, 21] width 14 height 8
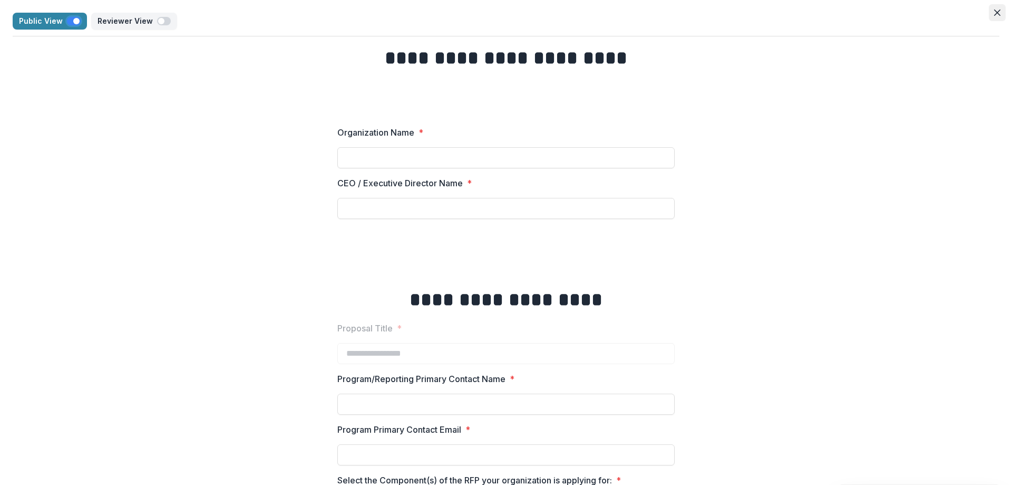
click at [996, 15] on icon "Close" at bounding box center [997, 12] width 6 height 6
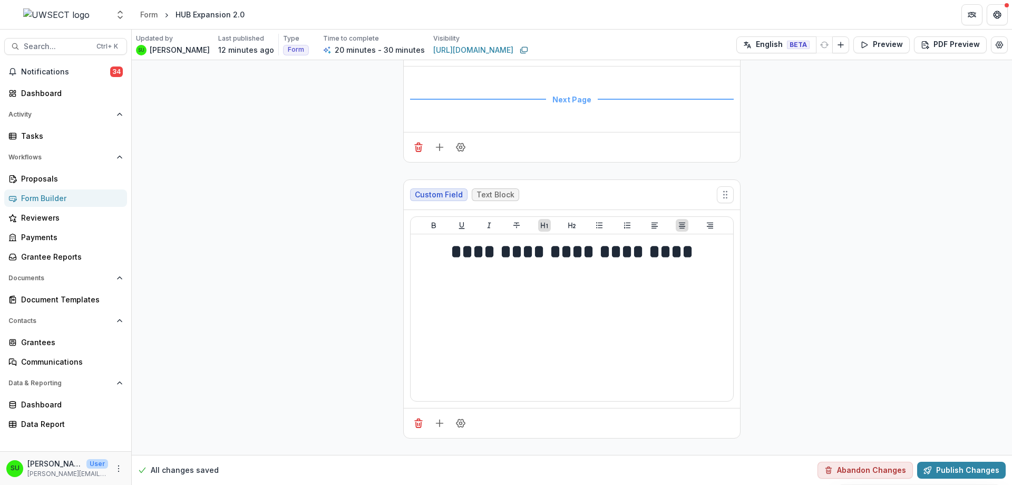
scroll to position [849, 0]
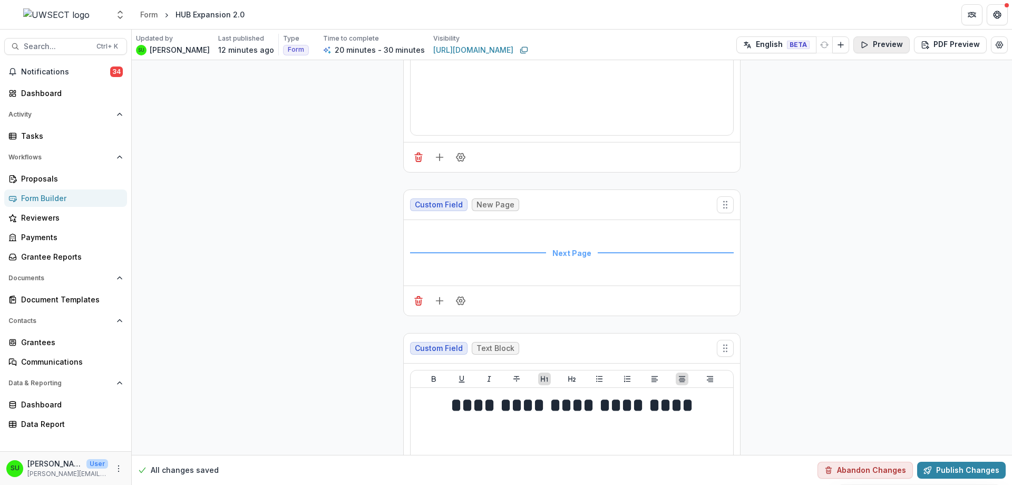
click at [883, 50] on button "Preview" at bounding box center [882, 44] width 56 height 17
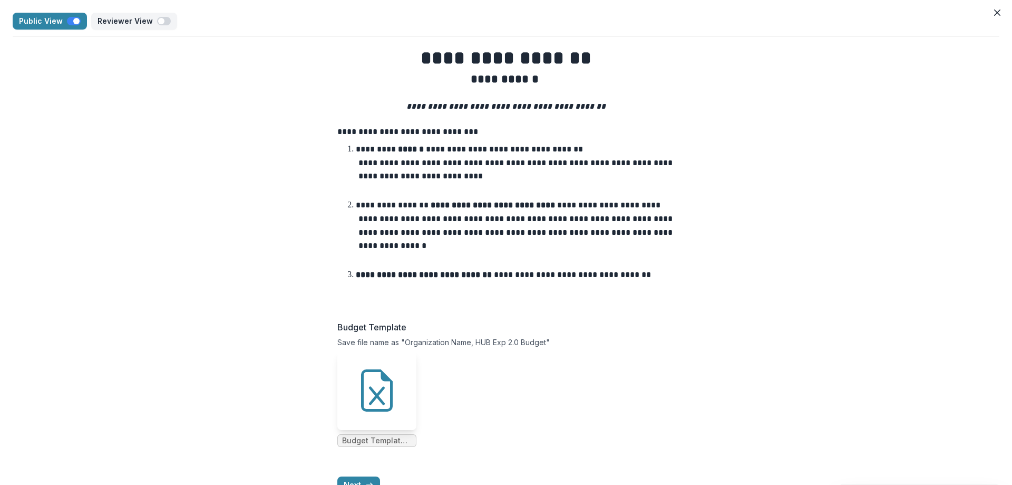
click at [190, 232] on div "**********" at bounding box center [506, 268] width 987 height 465
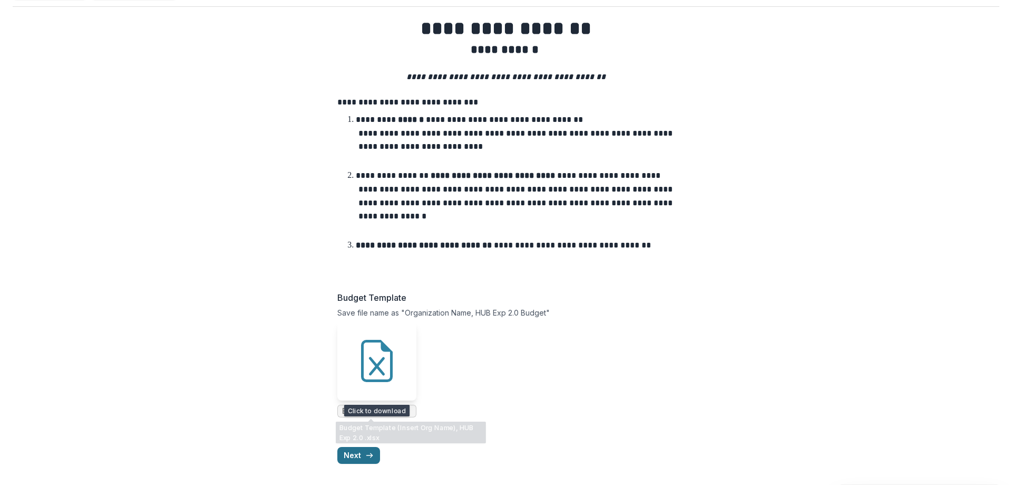
click at [347, 451] on button "Next" at bounding box center [358, 455] width 43 height 17
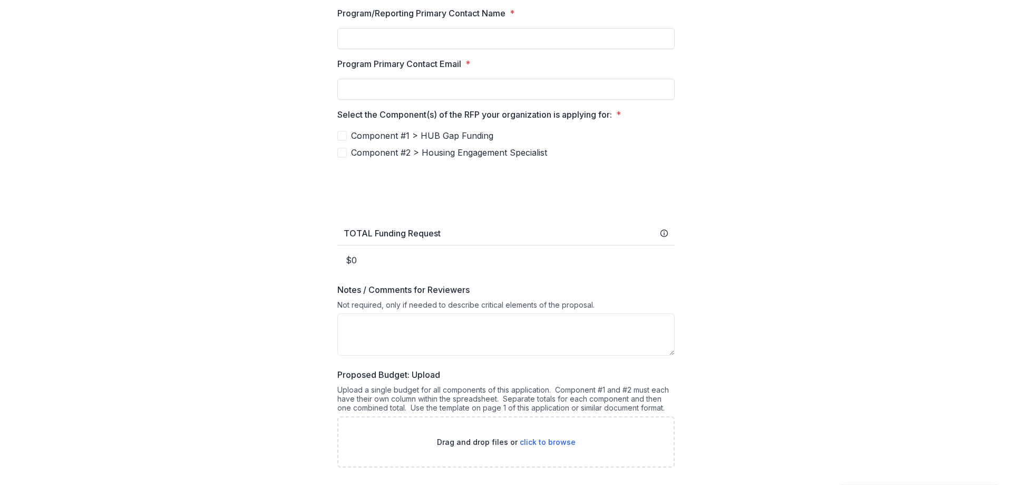
scroll to position [316, 0]
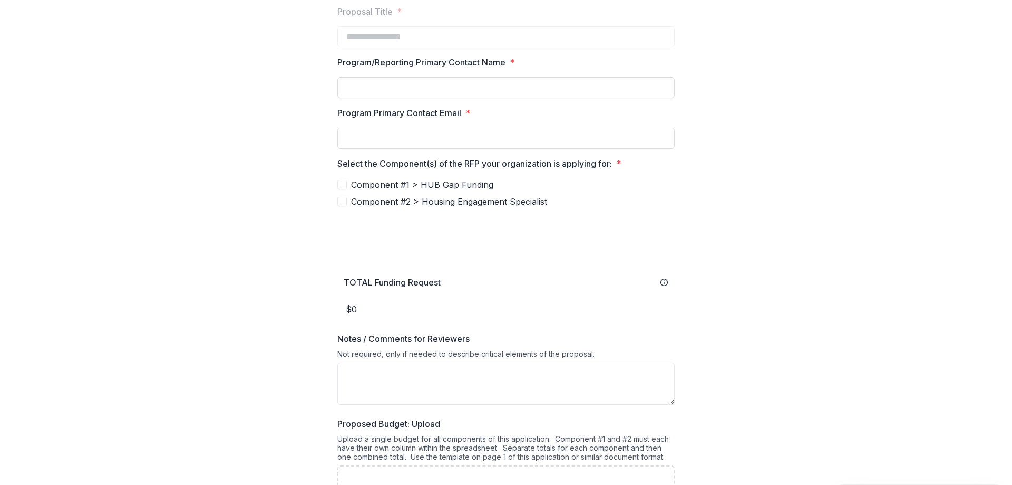
click at [342, 183] on span at bounding box center [341, 184] width 9 height 9
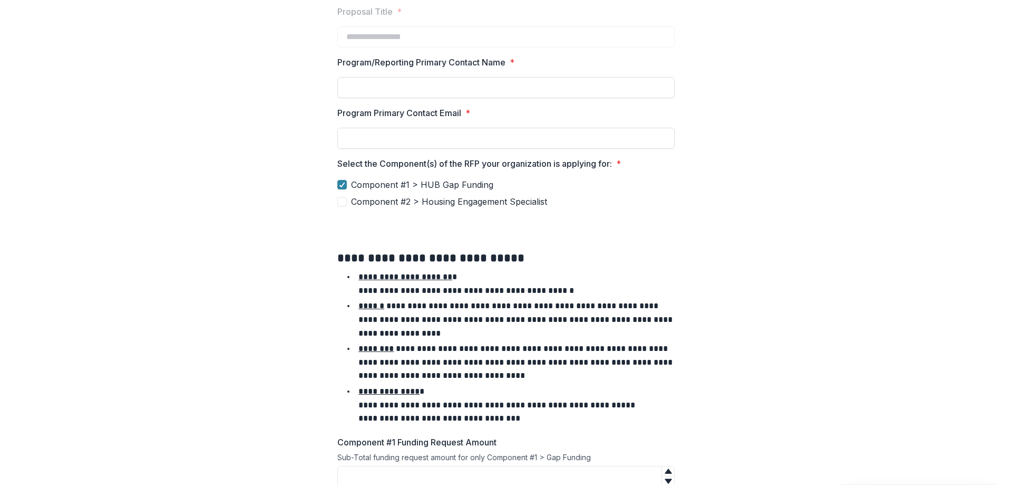
click at [337, 178] on label "Component #1 > HUB Gap Funding" at bounding box center [505, 184] width 337 height 13
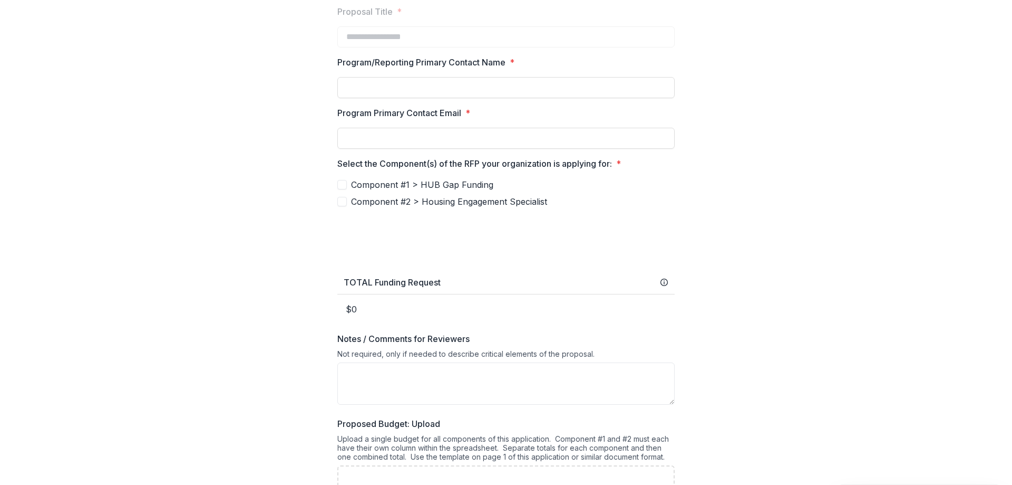
click at [345, 200] on label "Component #2 > Housing Engagement Specialist" at bounding box center [505, 201] width 337 height 13
click at [335, 206] on div "**********" at bounding box center [506, 152] width 354 height 864
click at [340, 202] on span at bounding box center [341, 201] width 9 height 9
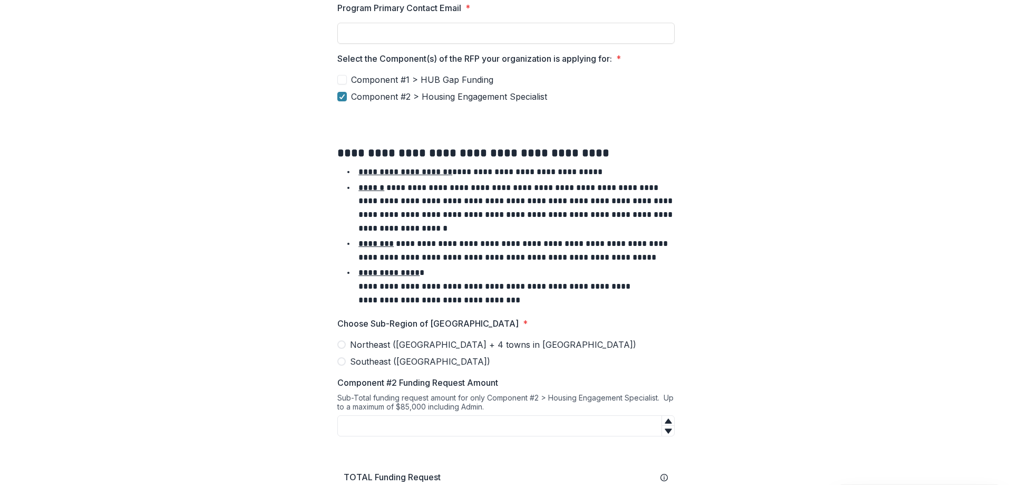
scroll to position [422, 0]
click at [343, 78] on span at bounding box center [341, 78] width 9 height 9
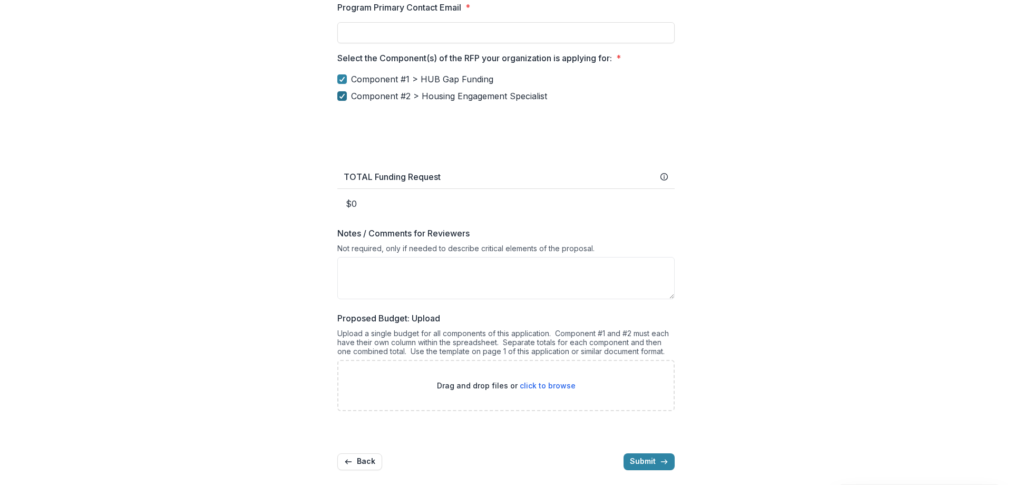
click at [340, 97] on polyline at bounding box center [342, 96] width 5 height 4
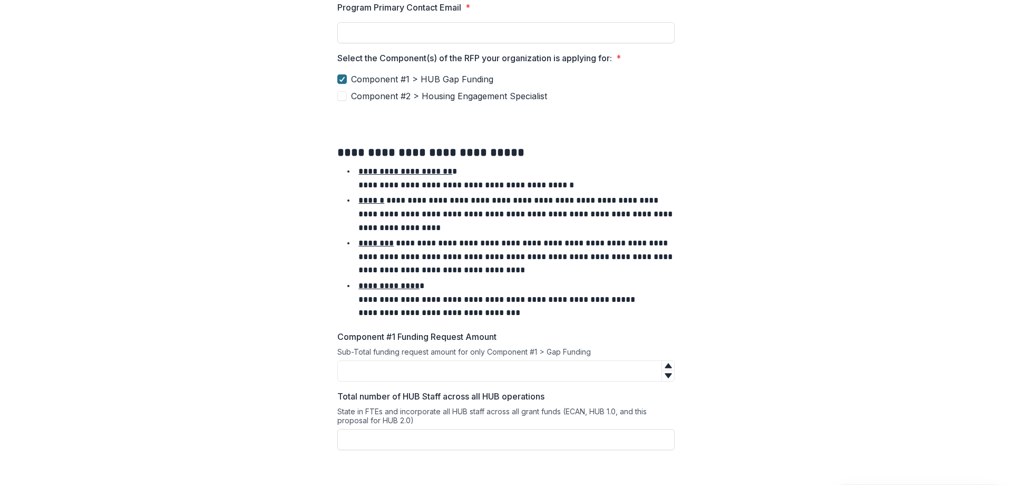
click at [340, 79] on icon at bounding box center [342, 78] width 6 height 5
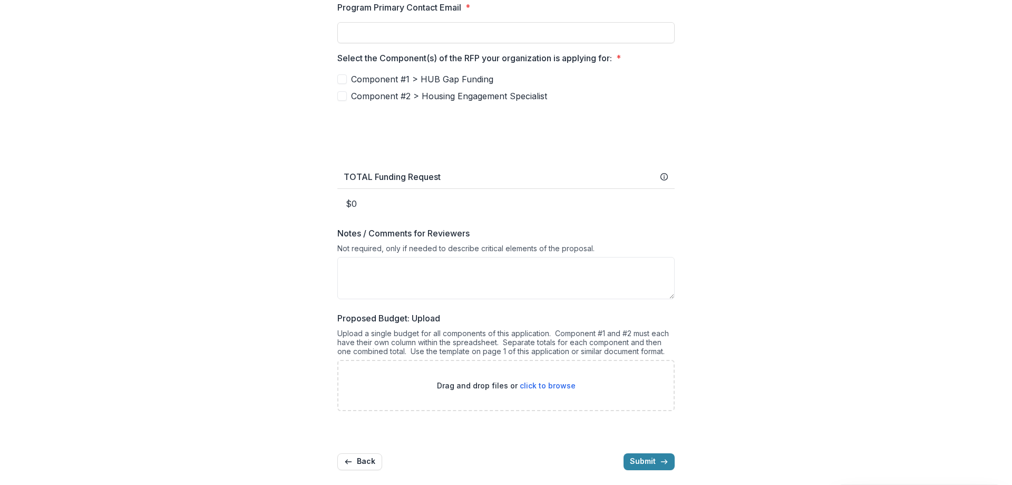
click at [343, 82] on span at bounding box center [341, 78] width 9 height 9
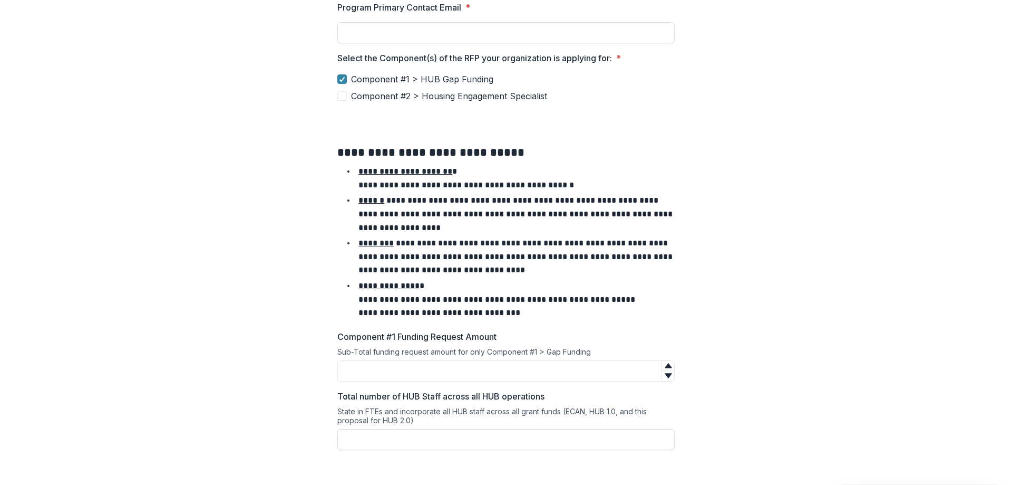
click at [337, 98] on span at bounding box center [341, 95] width 9 height 9
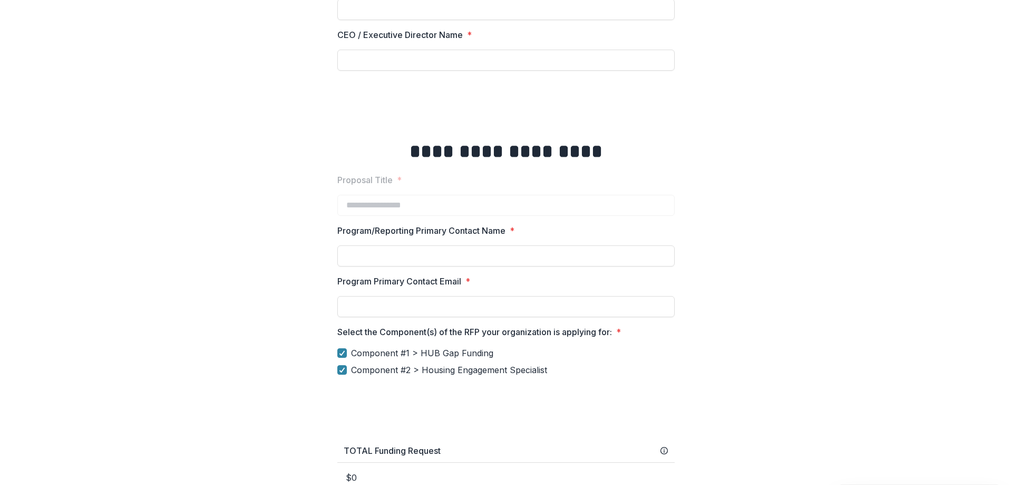
scroll to position [211, 0]
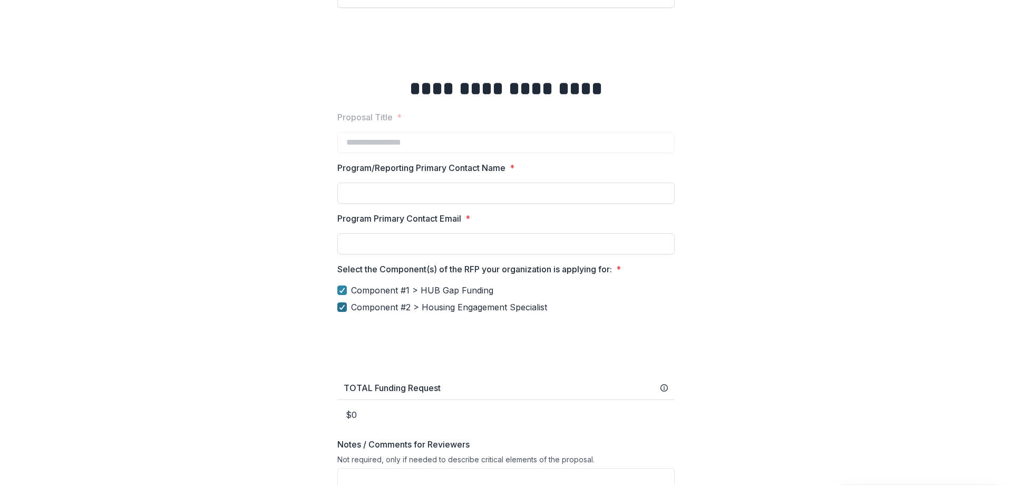
click at [340, 305] on icon at bounding box center [342, 306] width 6 height 5
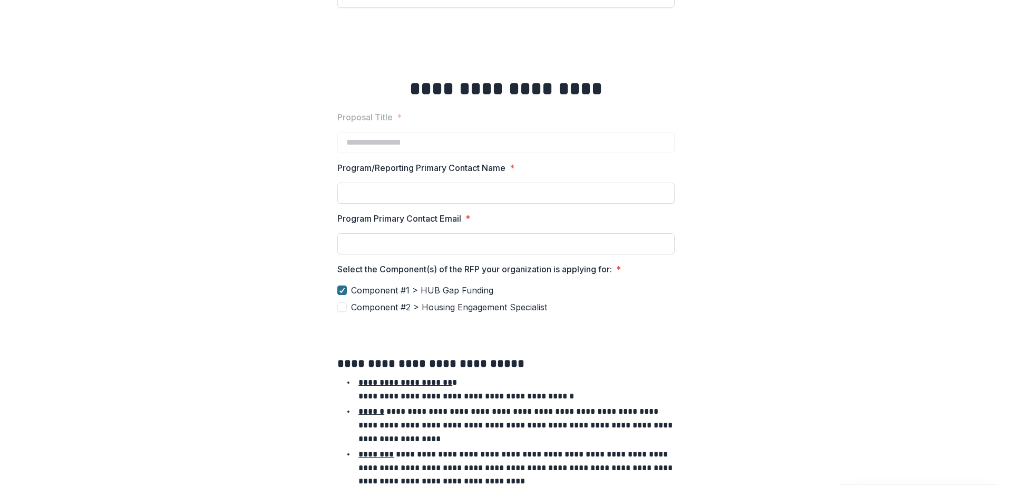
click at [343, 289] on icon at bounding box center [342, 289] width 6 height 5
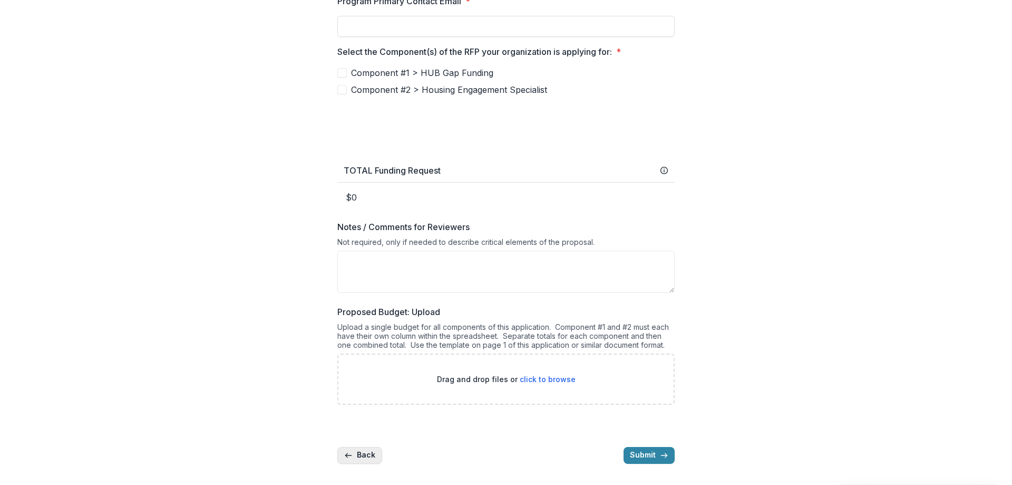
click at [369, 456] on button "Back" at bounding box center [359, 455] width 45 height 17
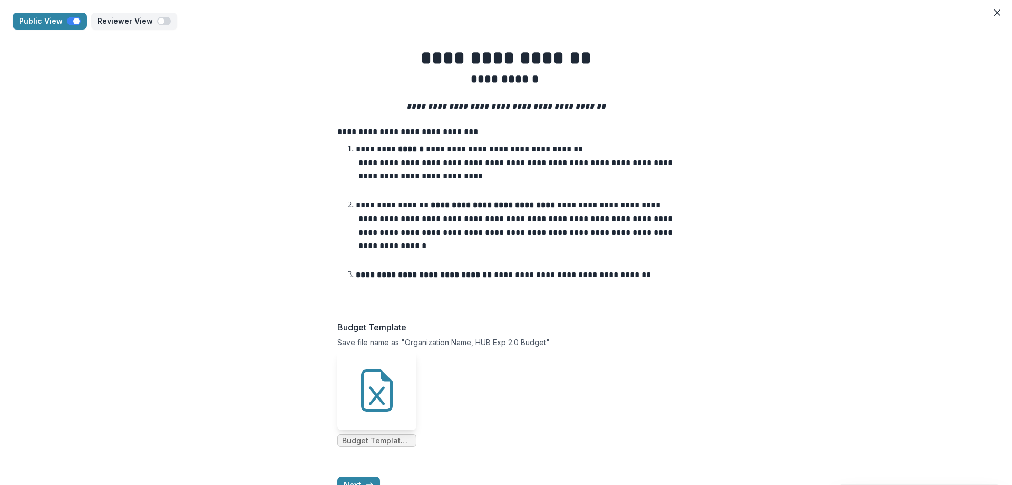
scroll to position [30, 0]
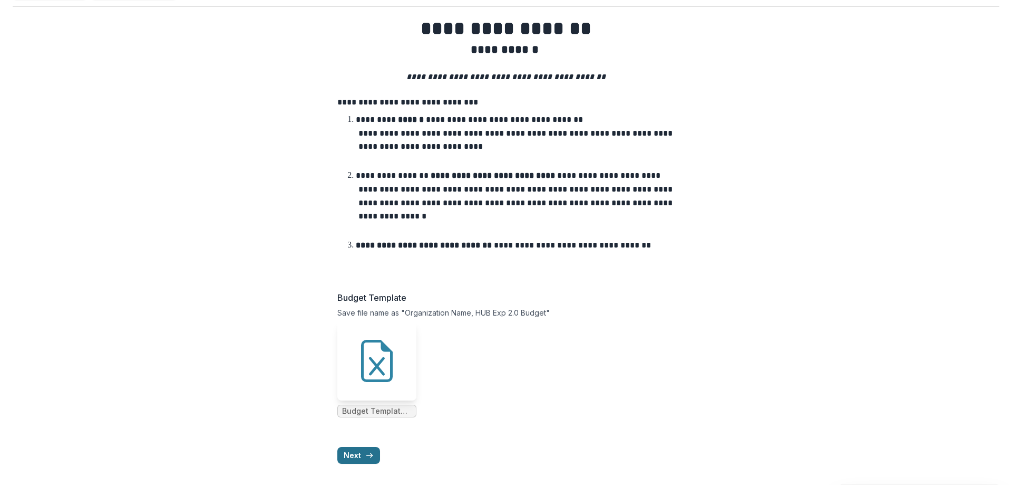
click at [356, 459] on button "Next" at bounding box center [358, 455] width 43 height 17
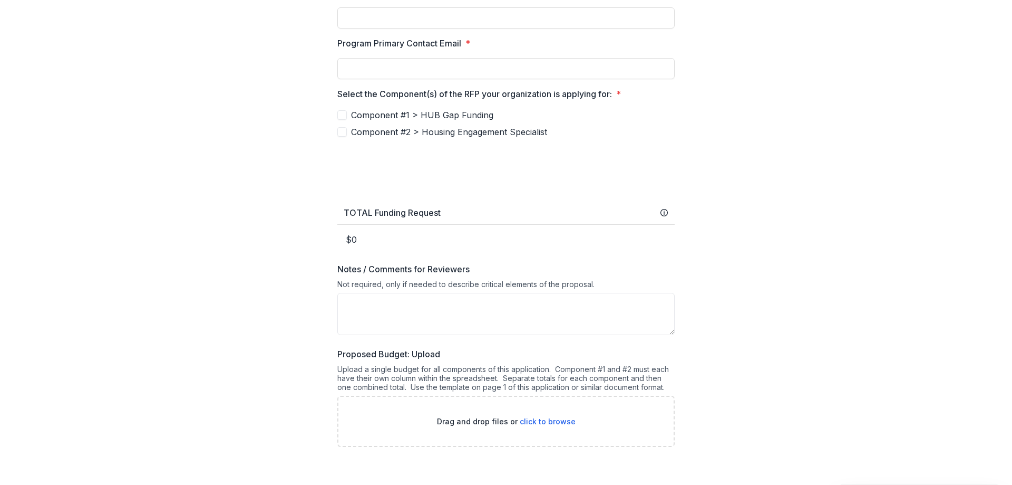
scroll to position [369, 0]
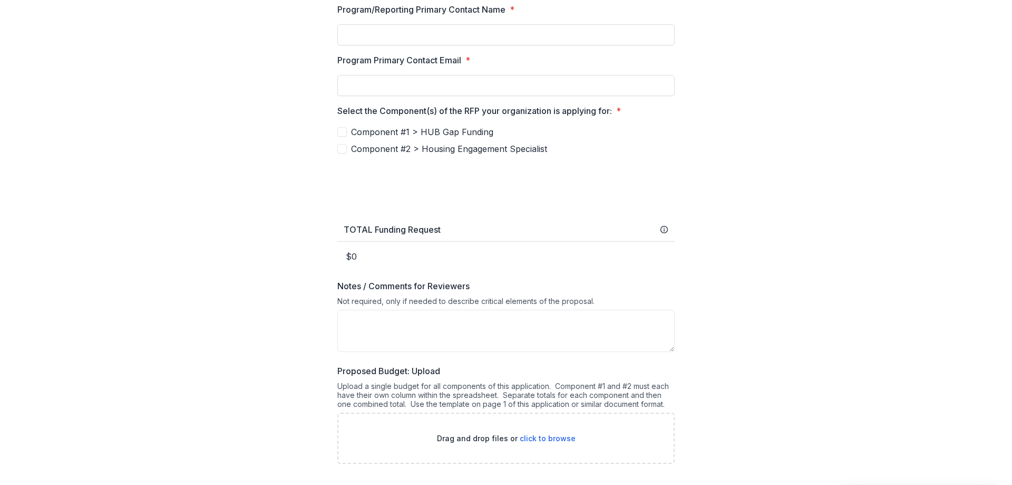
click at [341, 132] on span at bounding box center [341, 131] width 9 height 9
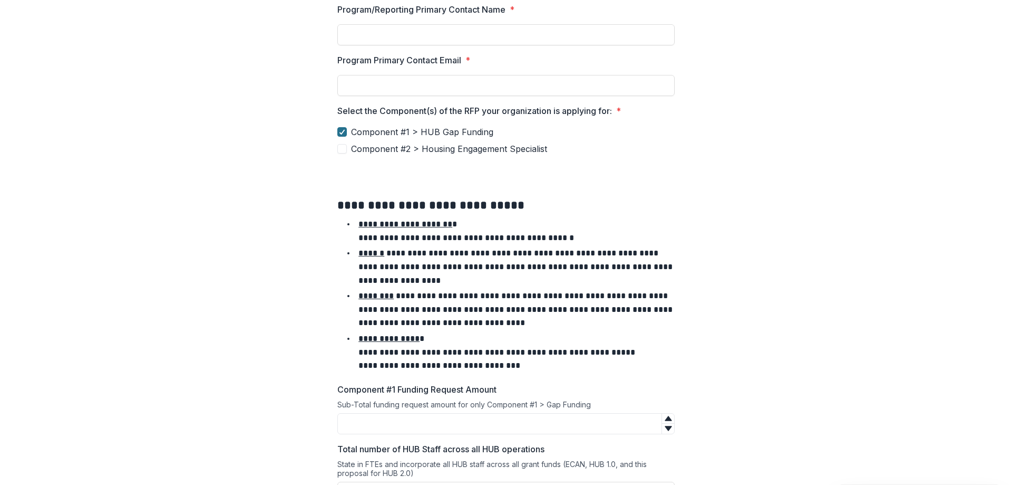
click at [341, 132] on polyline at bounding box center [342, 132] width 5 height 4
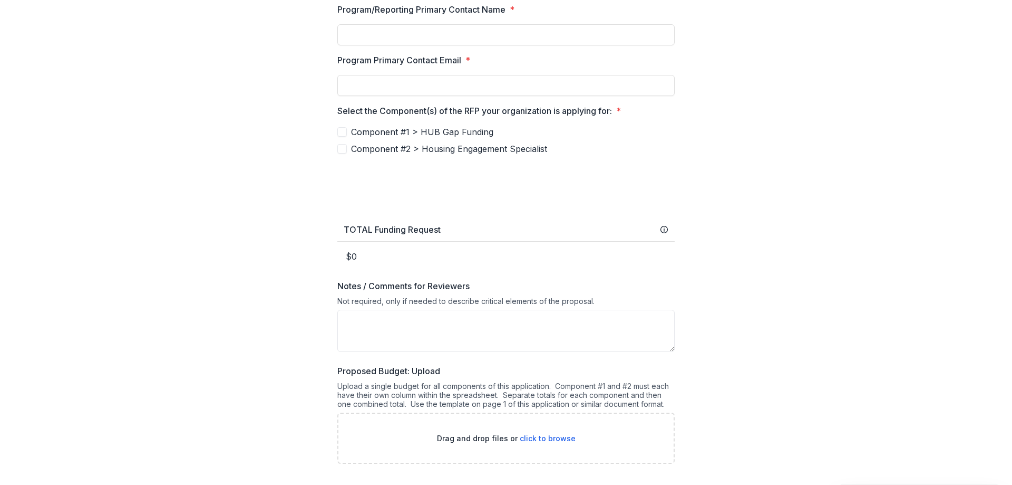
click at [342, 147] on span at bounding box center [341, 148] width 9 height 9
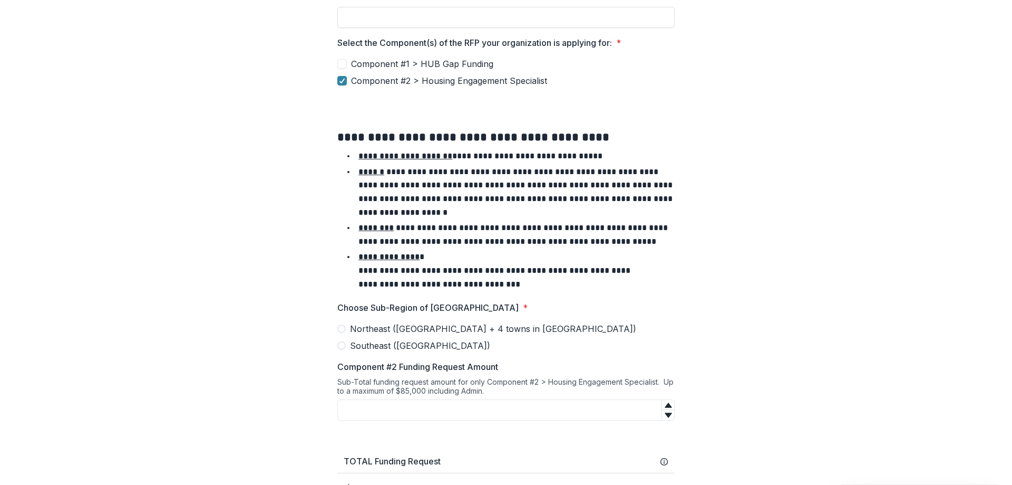
scroll to position [422, 0]
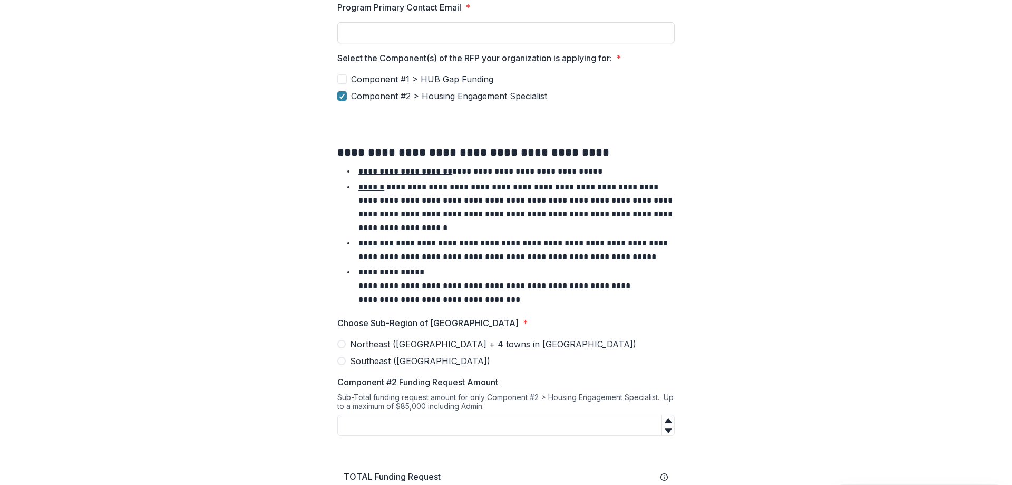
click at [341, 79] on span at bounding box center [341, 78] width 9 height 9
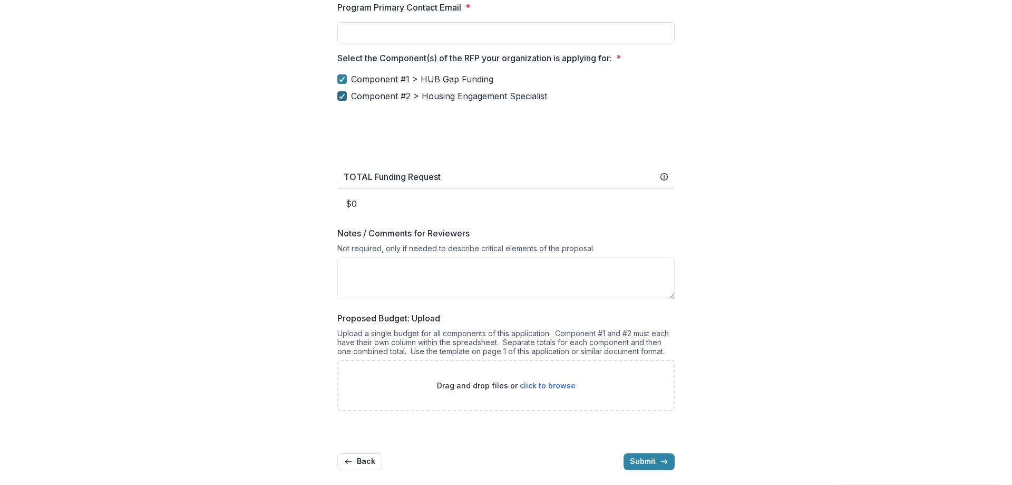
click at [341, 97] on polyline at bounding box center [342, 96] width 5 height 4
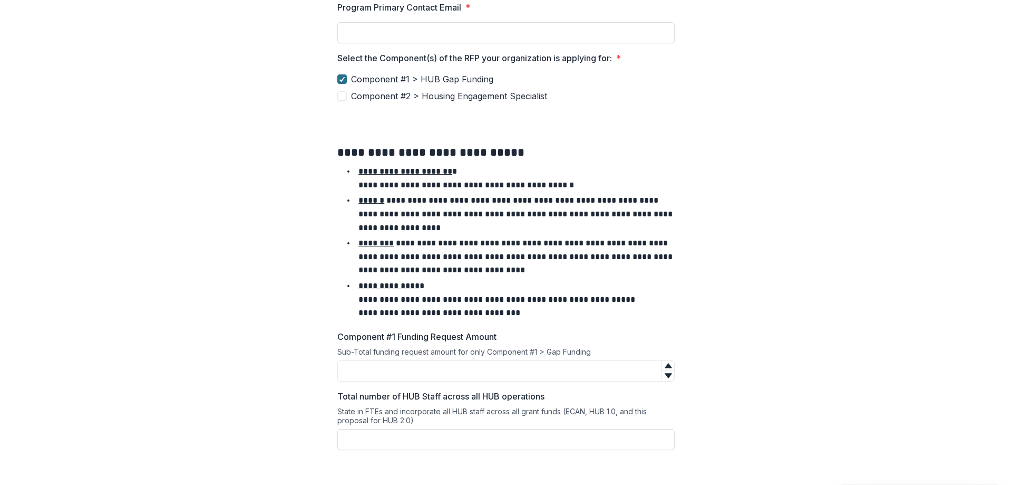
click at [342, 75] on div at bounding box center [342, 79] width 6 height 8
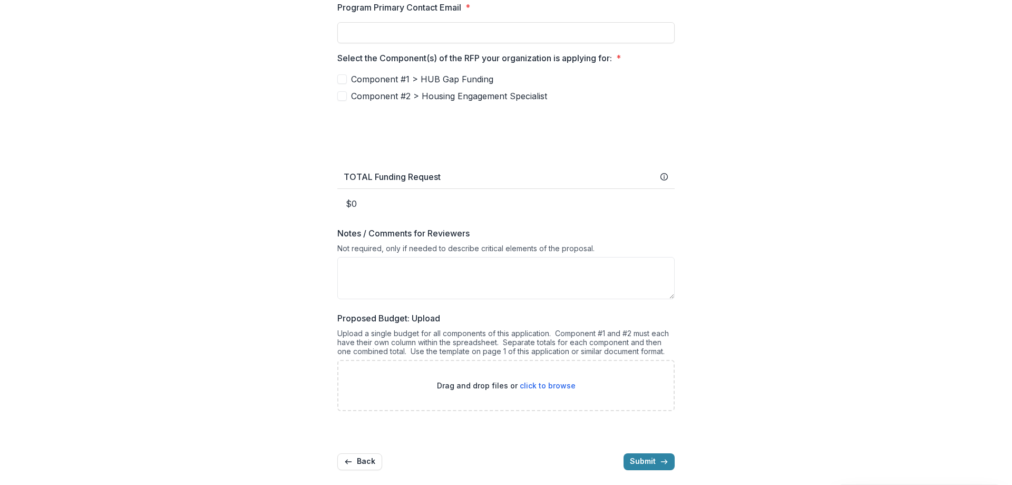
click at [342, 75] on span at bounding box center [341, 78] width 9 height 9
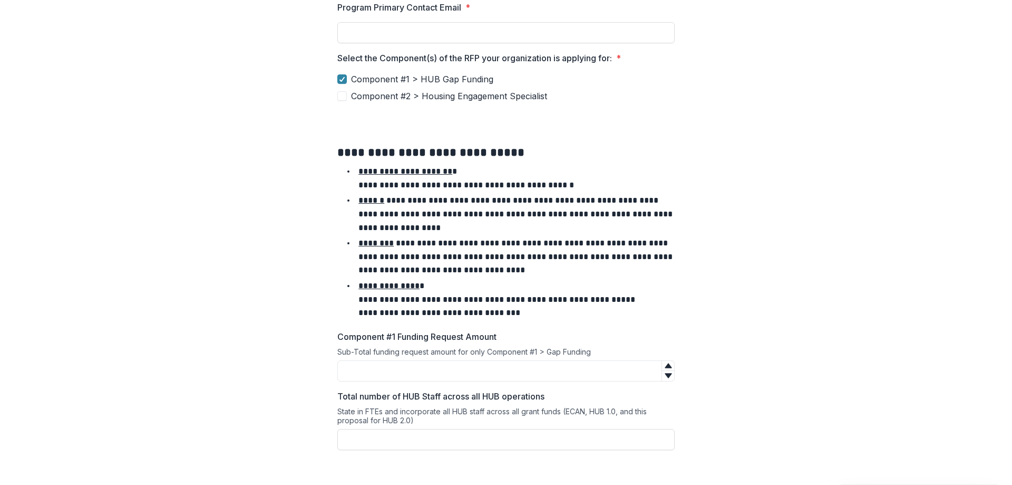
click at [341, 93] on span at bounding box center [341, 95] width 9 height 9
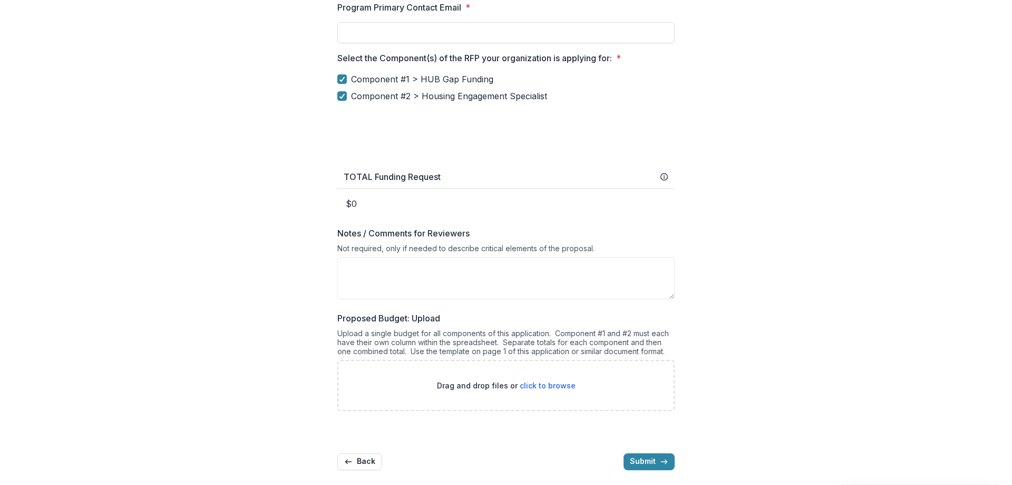
click at [313, 268] on div "**********" at bounding box center [506, 47] width 987 height 864
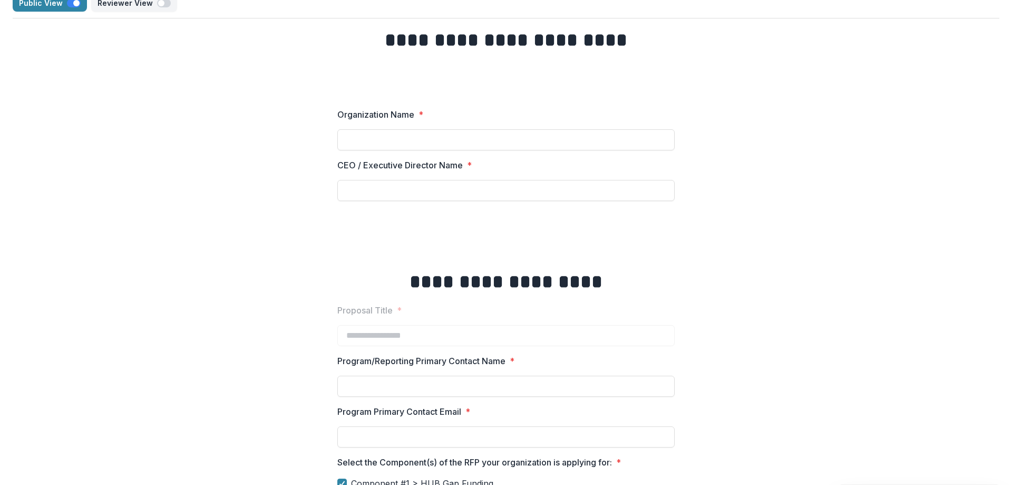
scroll to position [0, 0]
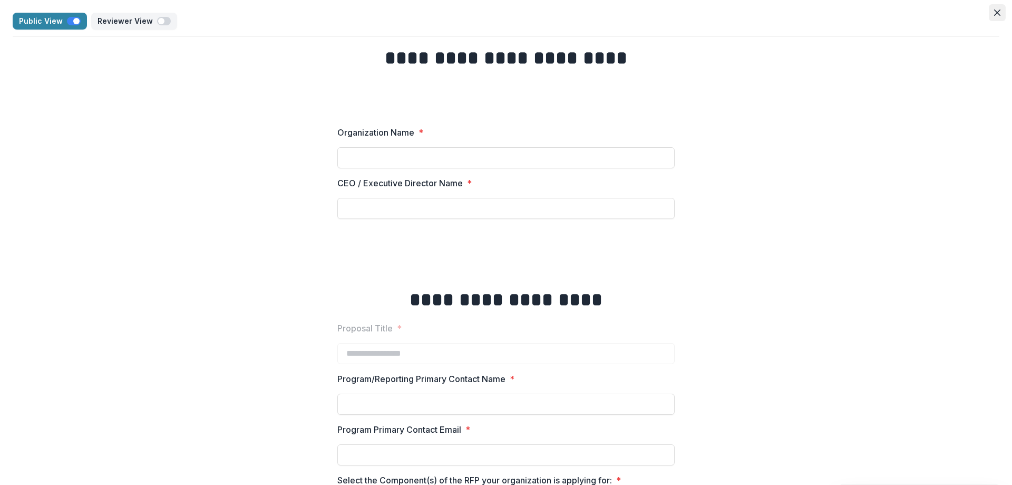
click at [994, 13] on icon "Close" at bounding box center [997, 12] width 6 height 6
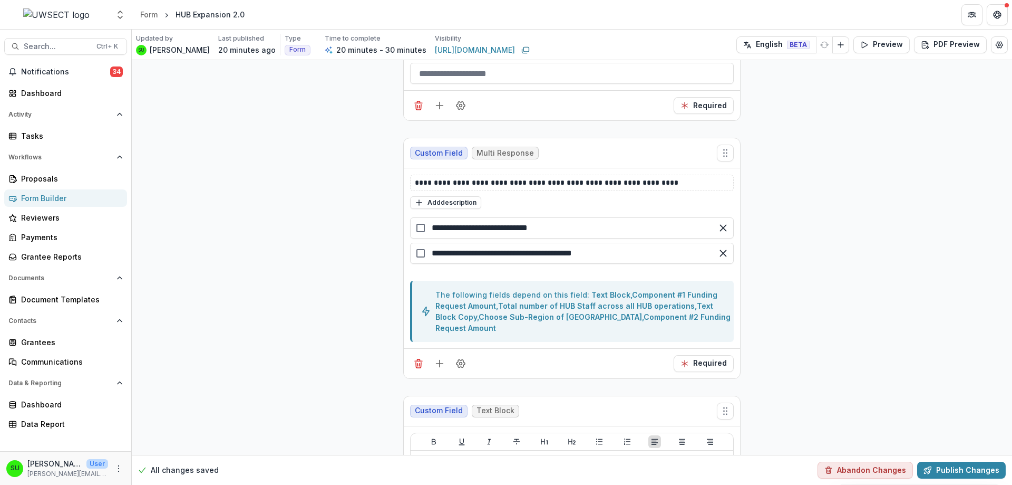
scroll to position [3005, 0]
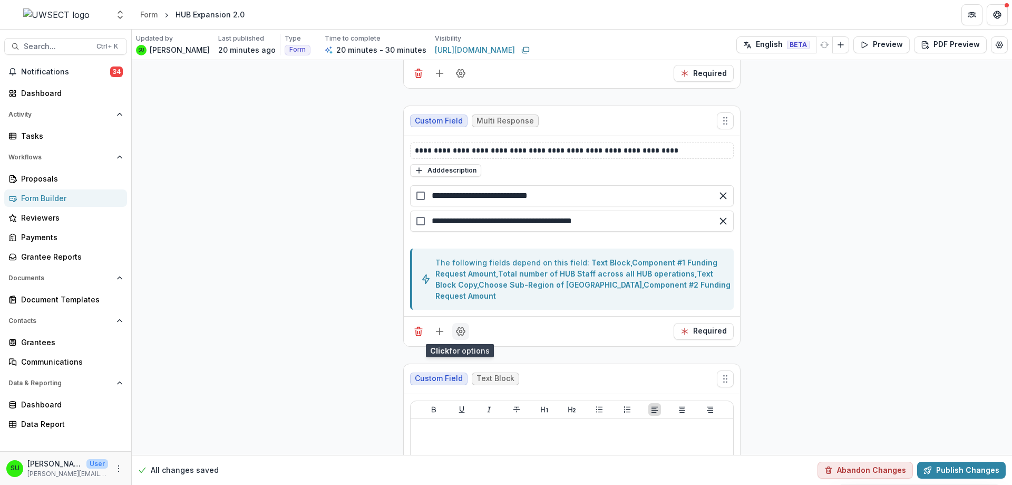
click at [463, 335] on icon "Field Settings" at bounding box center [461, 331] width 11 height 11
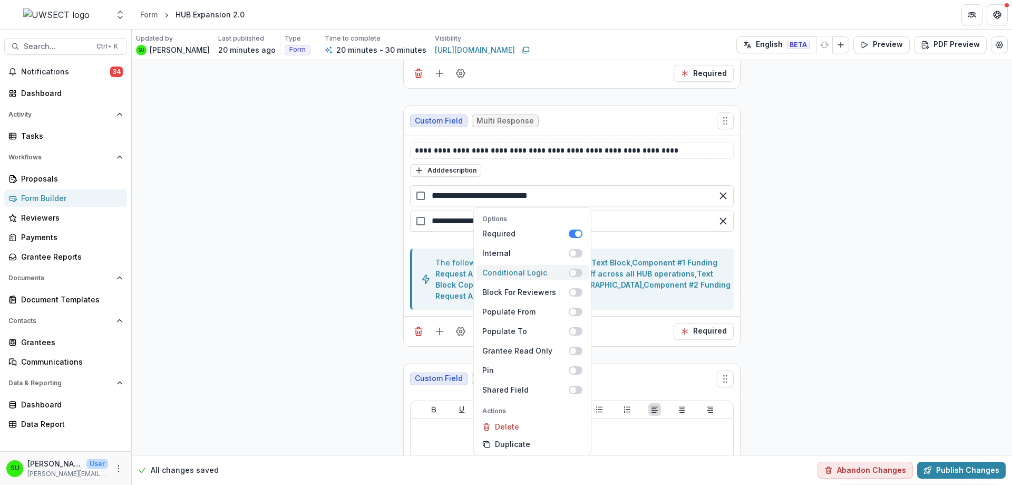
click at [573, 275] on span at bounding box center [573, 272] width 6 height 6
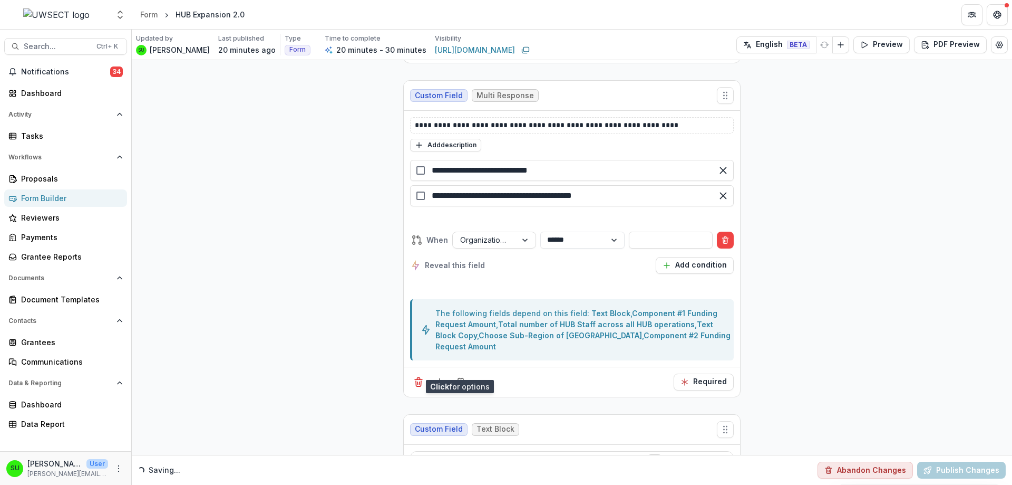
scroll to position [3111, 0]
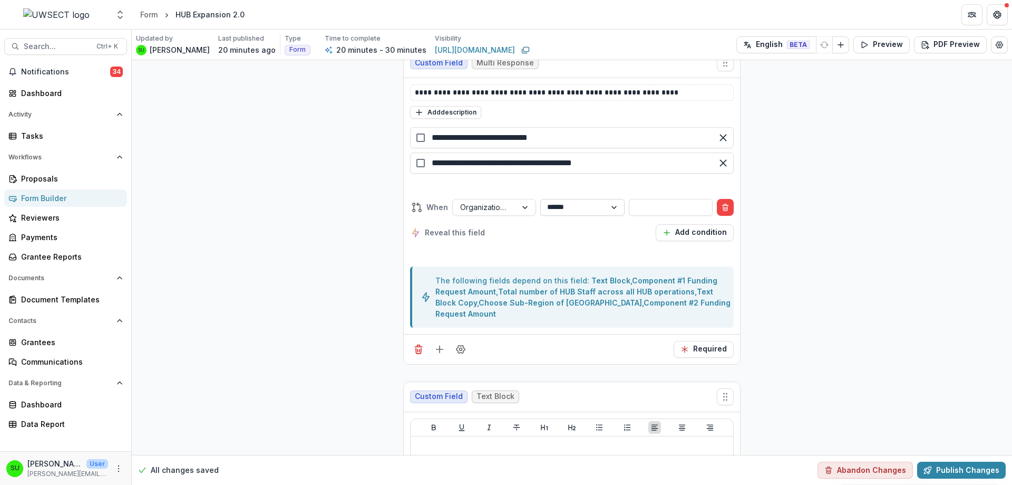
click at [561, 206] on select "**********" at bounding box center [582, 207] width 84 height 17
click at [639, 206] on input "text" at bounding box center [671, 207] width 84 height 17
click at [525, 207] on div at bounding box center [526, 207] width 19 height 16
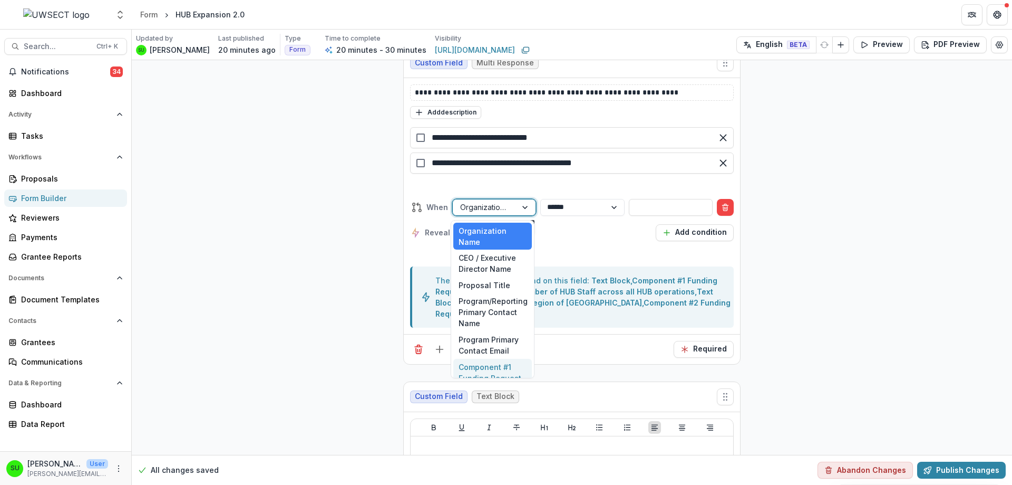
click at [500, 367] on div "Component #1 Funding Request Amount" at bounding box center [492, 378] width 79 height 38
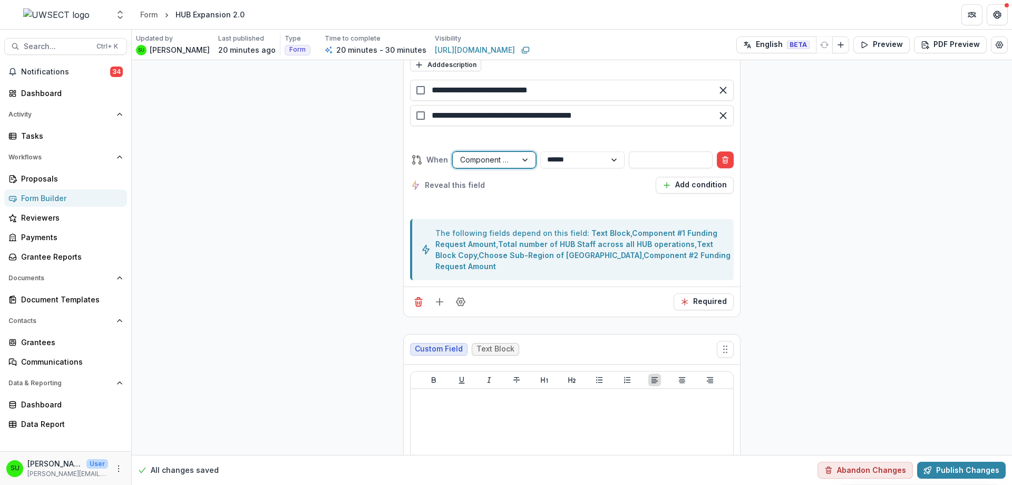
scroll to position [3063, 0]
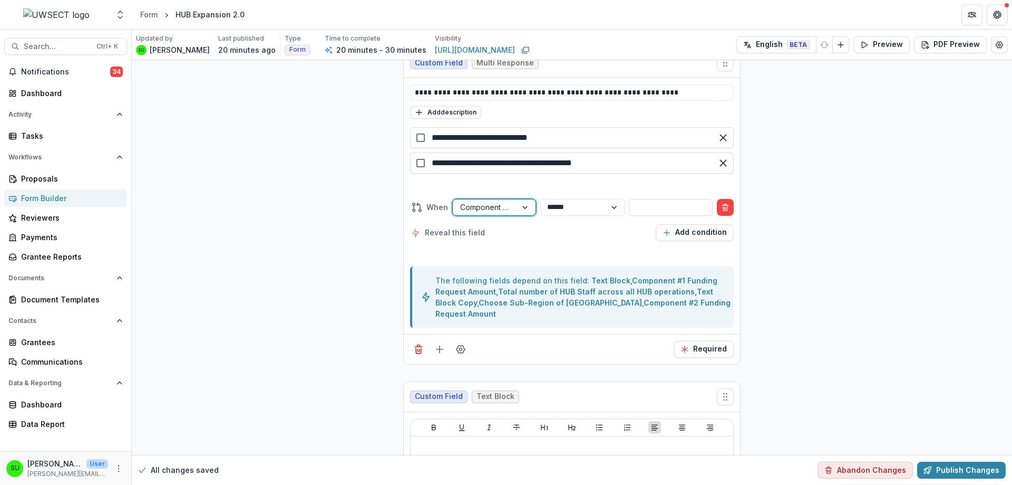
click at [500, 209] on div at bounding box center [484, 206] width 49 height 13
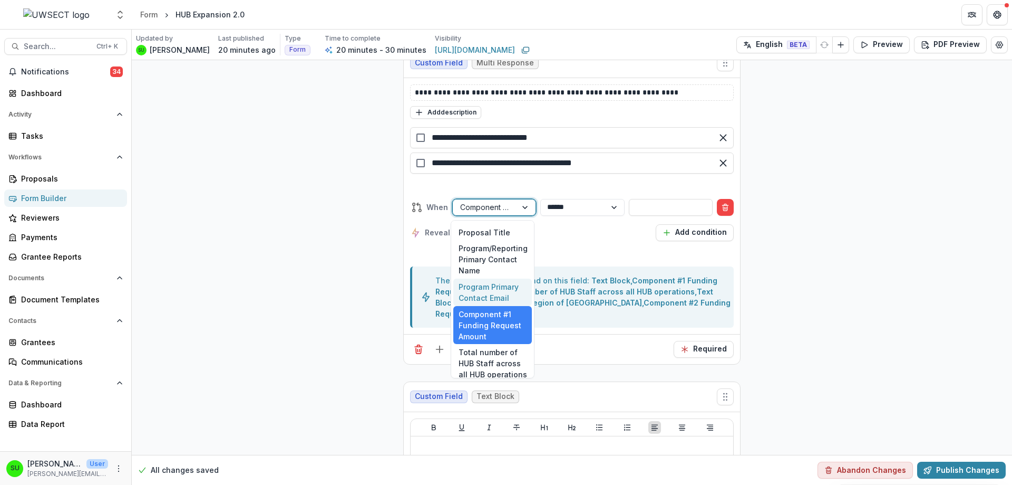
scroll to position [0, 0]
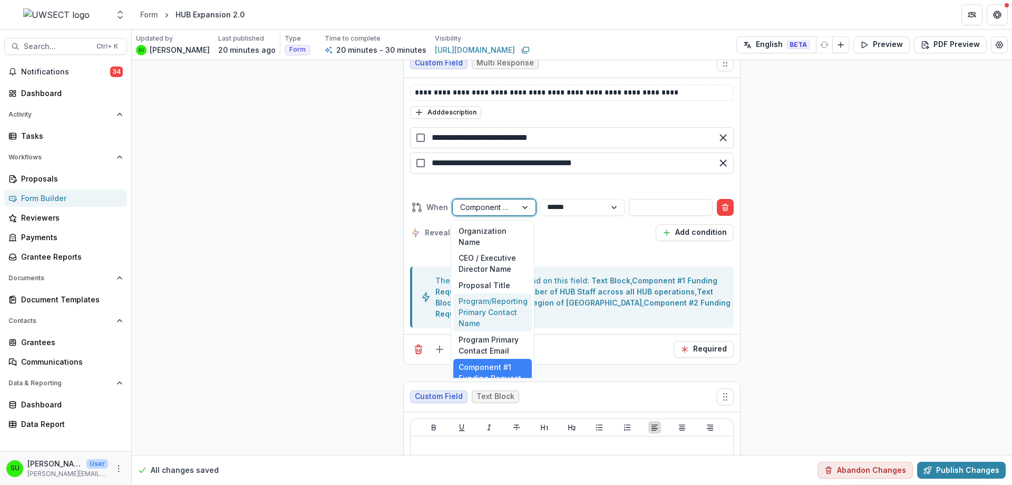
click at [324, 246] on div "**********" at bounding box center [572, 443] width 881 height 6893
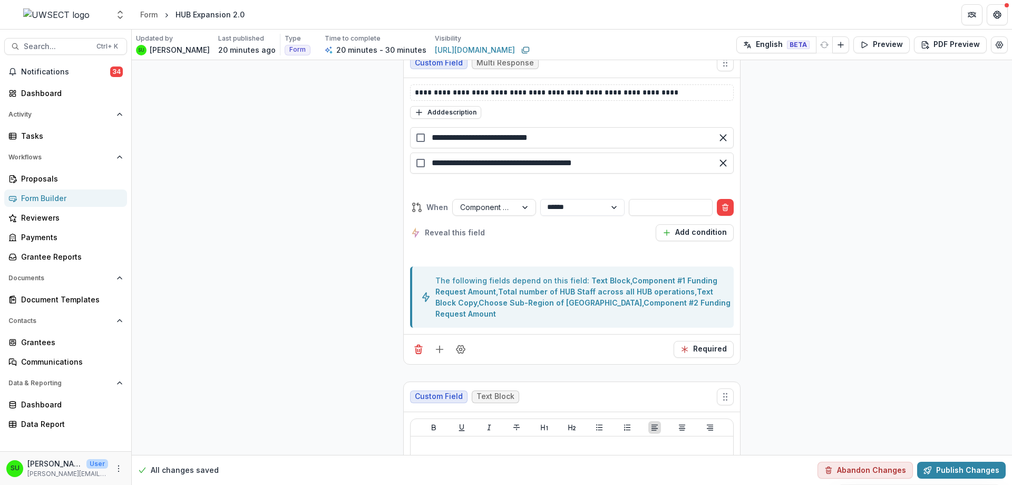
click at [457, 230] on span "Reveal this field" at bounding box center [455, 232] width 60 height 11
click at [719, 229] on button "Add condition" at bounding box center [695, 232] width 78 height 17
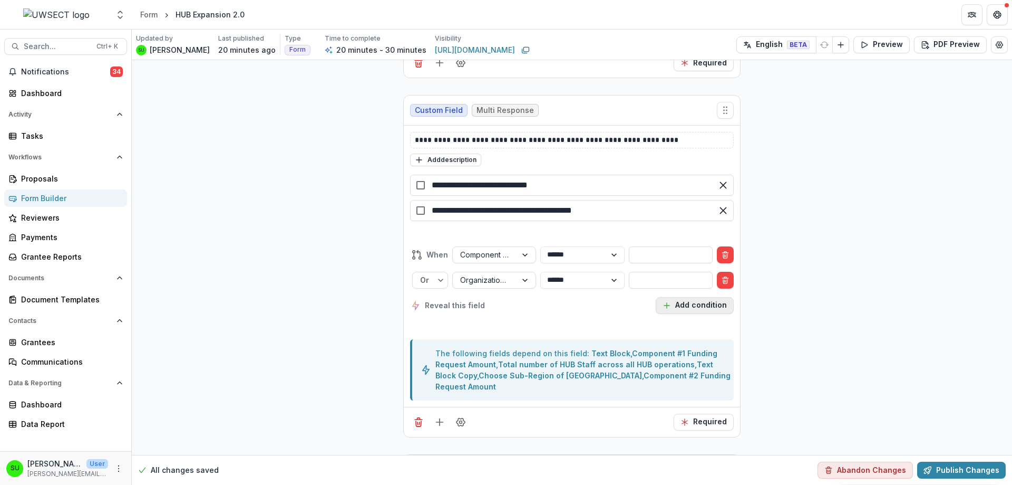
scroll to position [3111, 0]
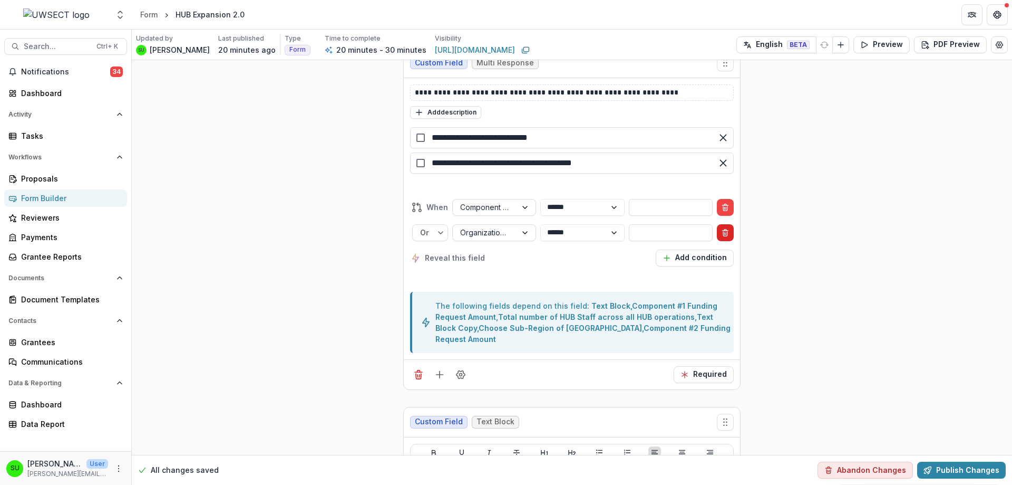
click at [721, 234] on icon "Delete condition" at bounding box center [725, 232] width 8 height 8
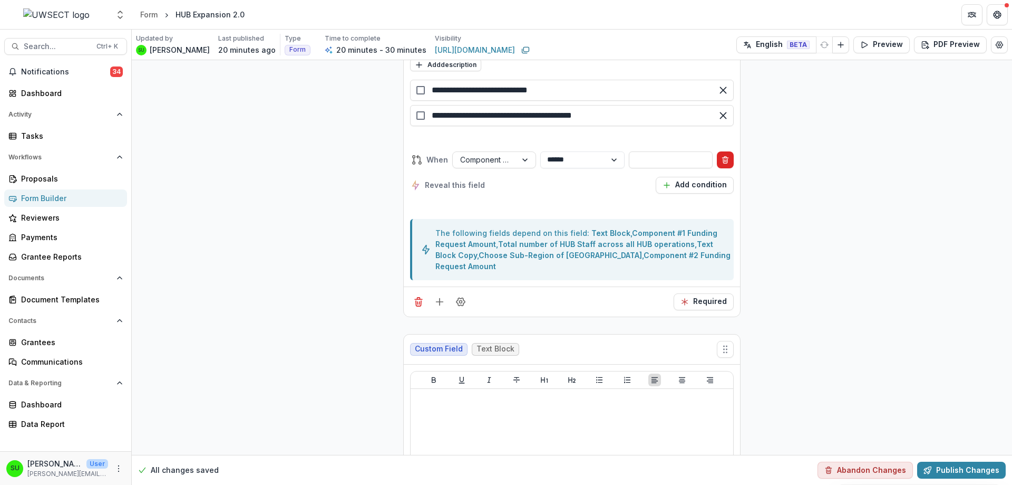
scroll to position [3063, 0]
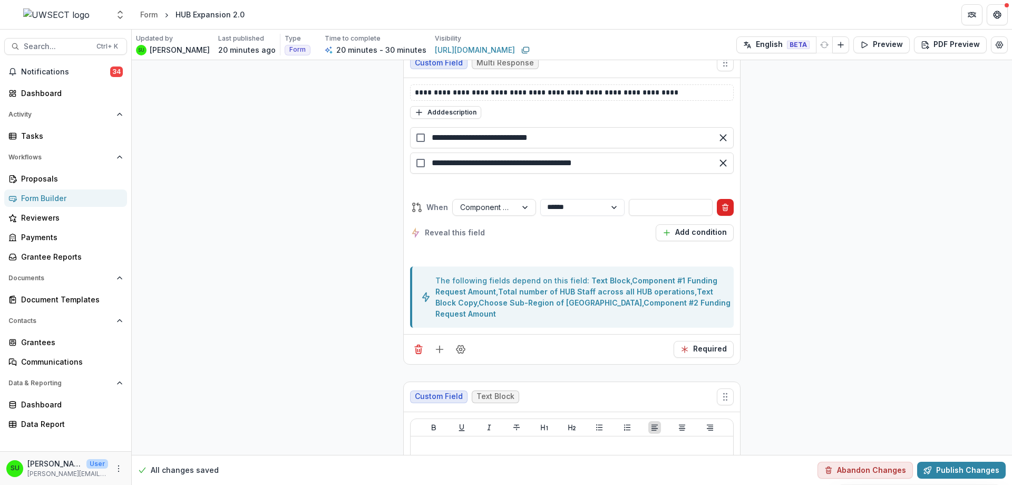
click at [724, 209] on icon "Delete condition" at bounding box center [725, 207] width 8 height 8
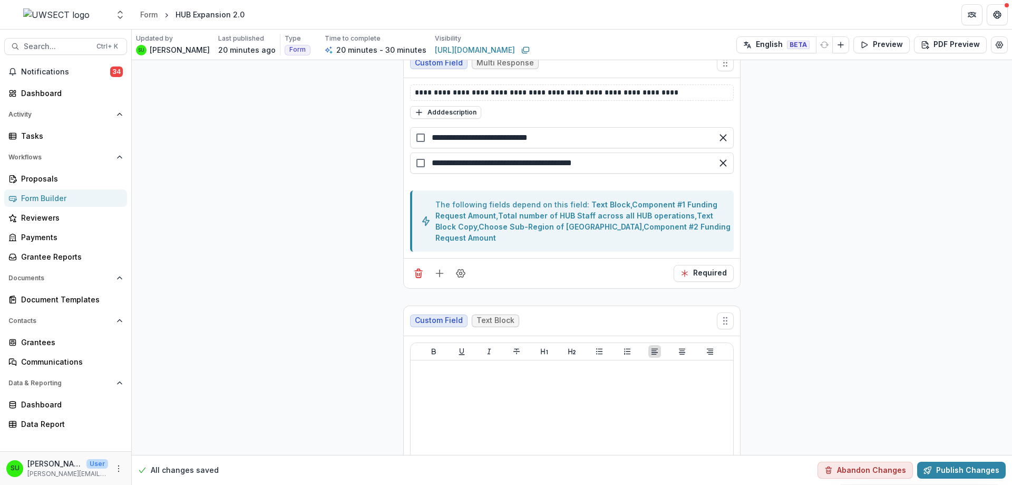
click at [275, 283] on div "**********" at bounding box center [572, 377] width 881 height 6761
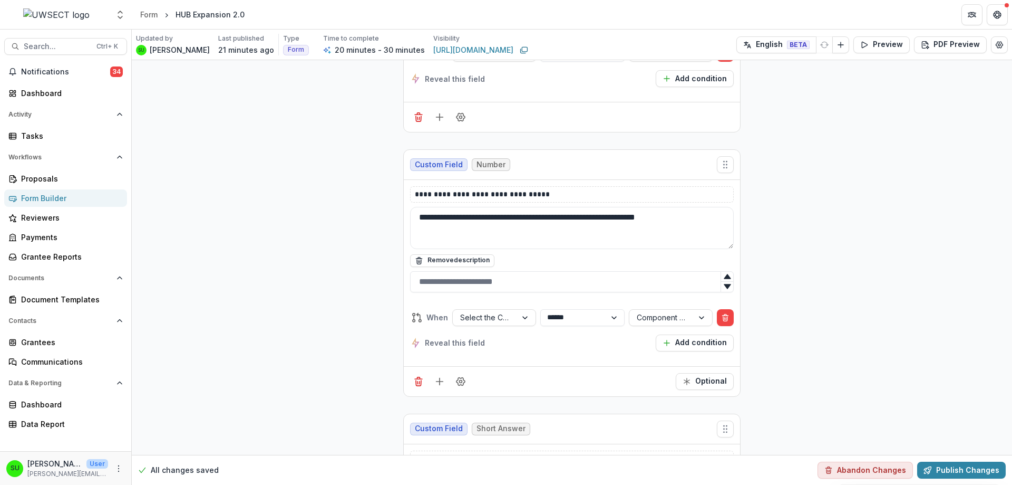
scroll to position [3960, 0]
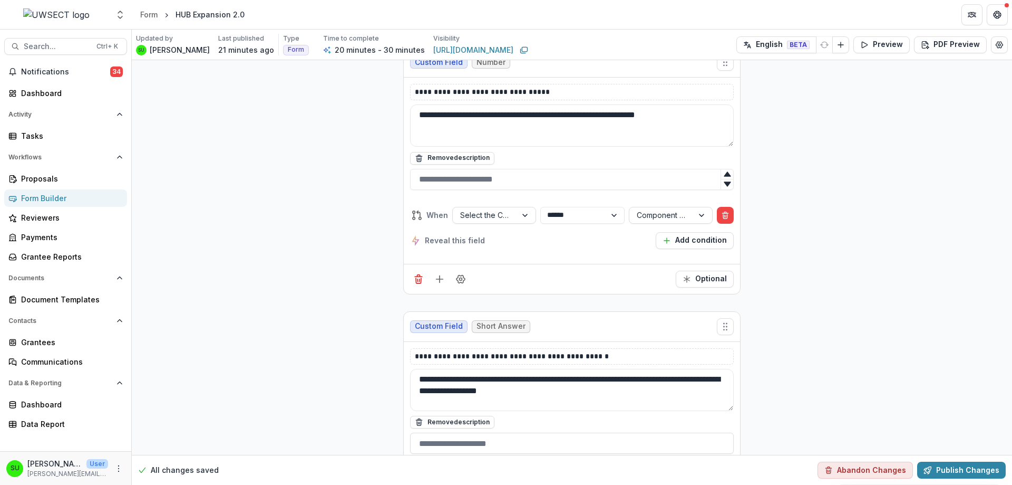
click at [429, 243] on span "Reveal this field" at bounding box center [455, 240] width 60 height 11
click at [416, 239] on icon at bounding box center [415, 240] width 7 height 11
click at [459, 279] on icon "Field Settings" at bounding box center [461, 279] width 11 height 11
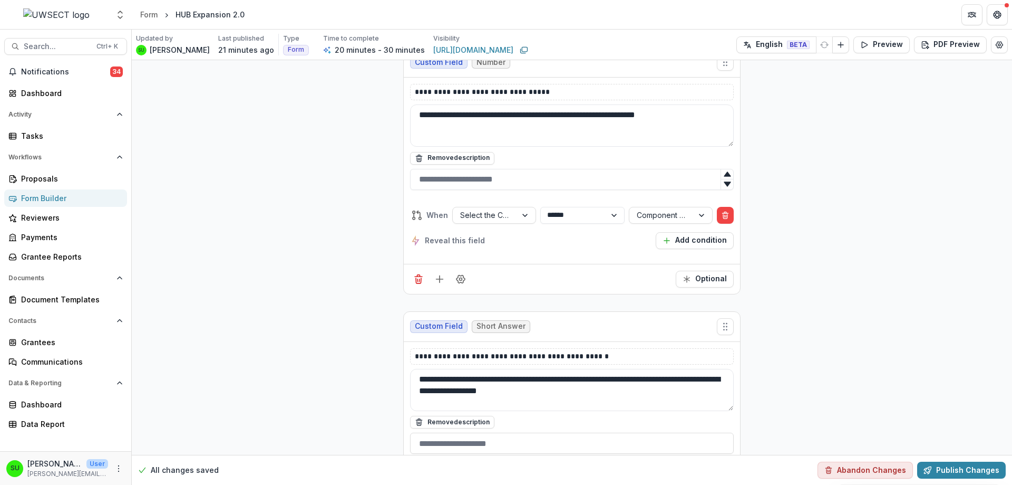
drag, startPoint x: 294, startPoint y: 141, endPoint x: 288, endPoint y: 116, distance: 26.0
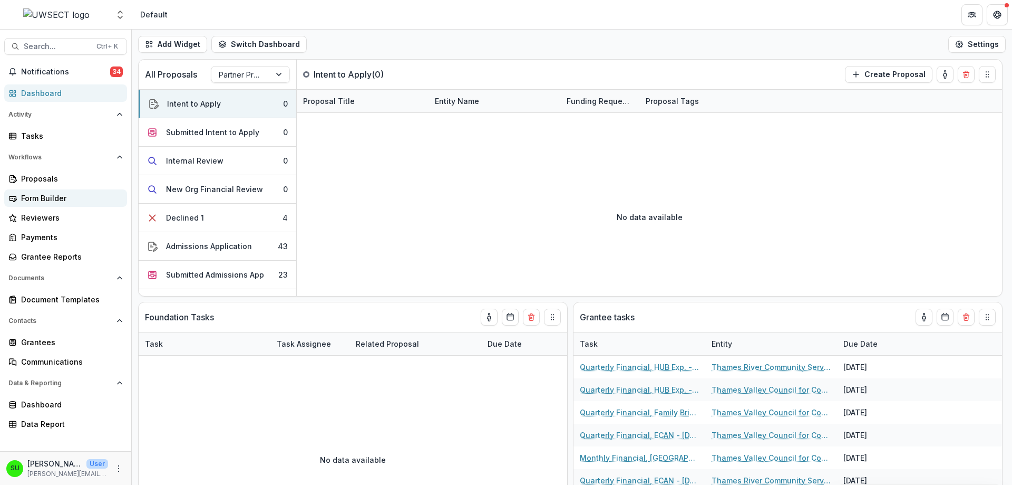
click at [42, 195] on div "Form Builder" at bounding box center [70, 197] width 98 height 11
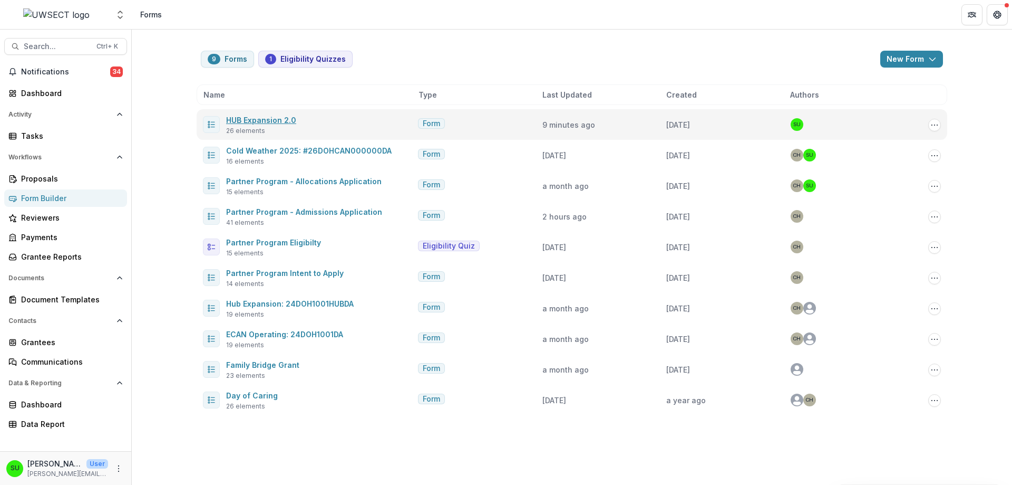
click at [263, 123] on link "HUB Expansion 2.0" at bounding box center [261, 119] width 70 height 9
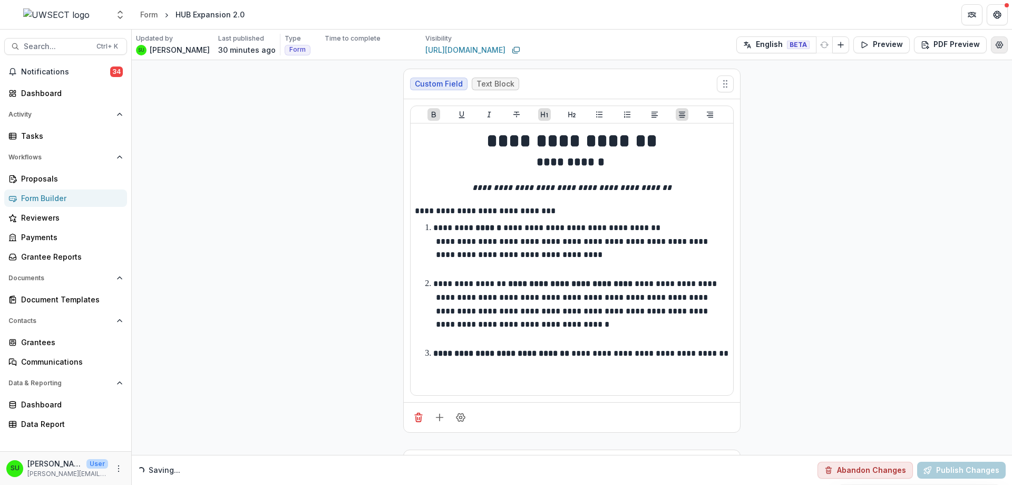
click at [1000, 42] on icon "Edit Form Settings" at bounding box center [1000, 45] width 8 height 8
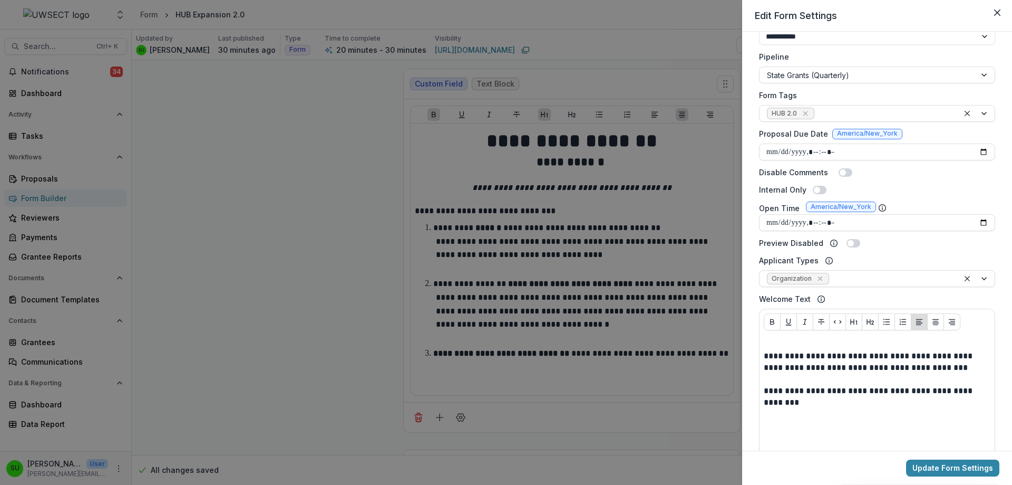
scroll to position [316, 0]
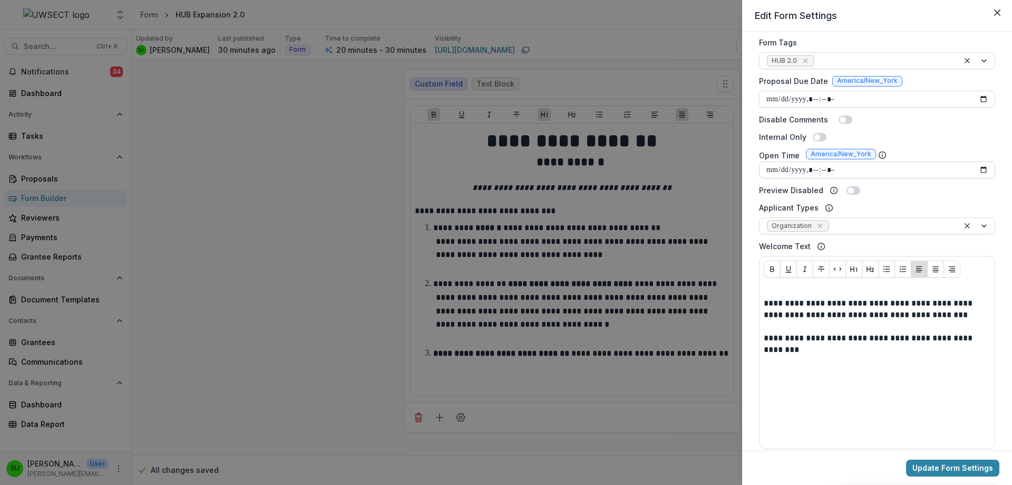
click at [980, 168] on input "Open Time" at bounding box center [877, 169] width 236 height 17
click at [990, 190] on div "Preview Disabled" at bounding box center [877, 190] width 236 height 11
click at [857, 169] on input "Open Time" at bounding box center [877, 169] width 236 height 17
click at [834, 171] on input "Open Time" at bounding box center [877, 169] width 236 height 17
click at [827, 171] on input "Open Time" at bounding box center [877, 169] width 236 height 17
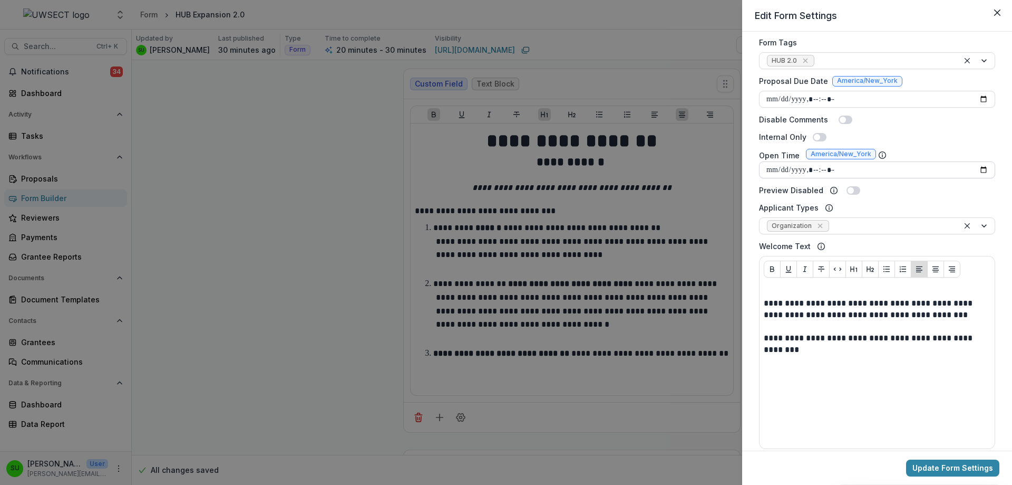
type input "**********"
click at [984, 138] on div "Internal Only" at bounding box center [877, 136] width 236 height 11
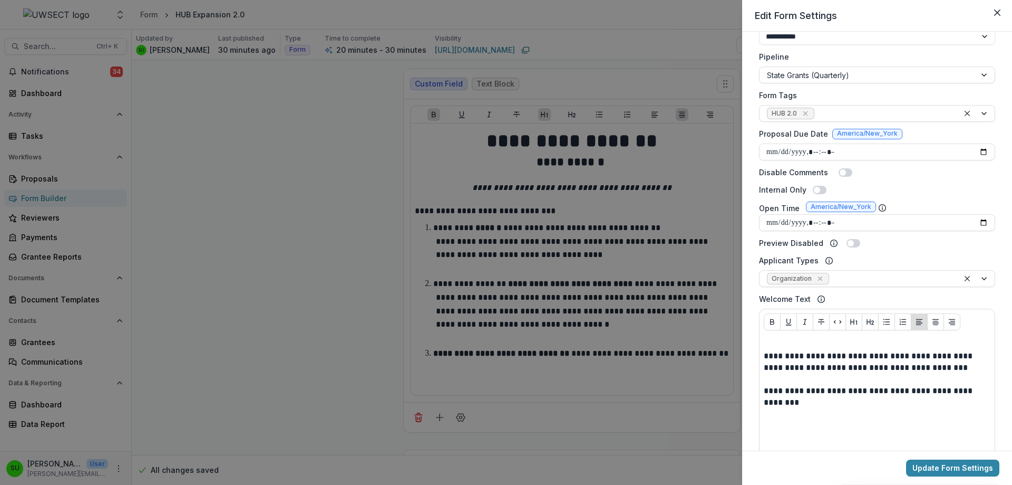
scroll to position [211, 0]
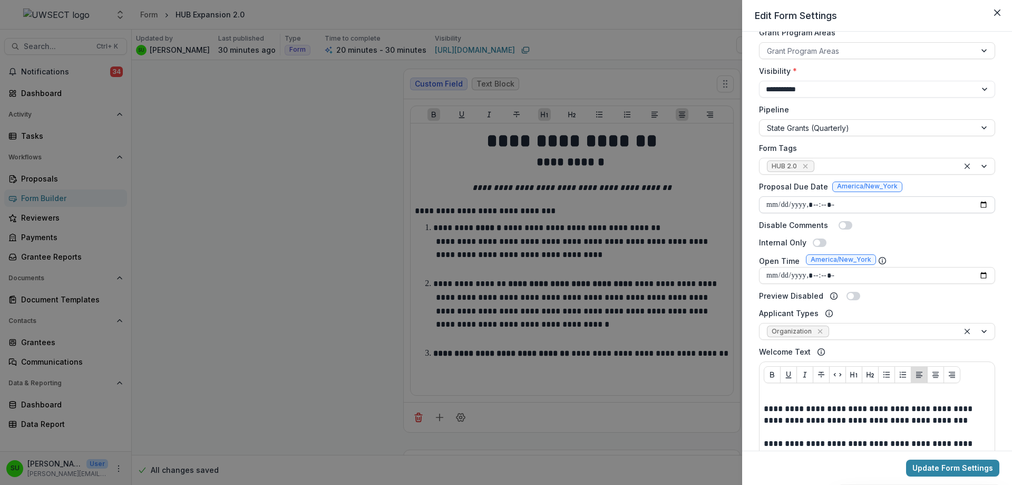
click at [880, 201] on input "Proposal Due Date" at bounding box center [877, 204] width 236 height 17
click at [987, 205] on input "Proposal Due Date" at bounding box center [877, 204] width 236 height 17
click at [982, 204] on input "Proposal Due Date" at bounding box center [877, 204] width 236 height 17
click at [998, 230] on div "**********" at bounding box center [877, 241] width 270 height 419
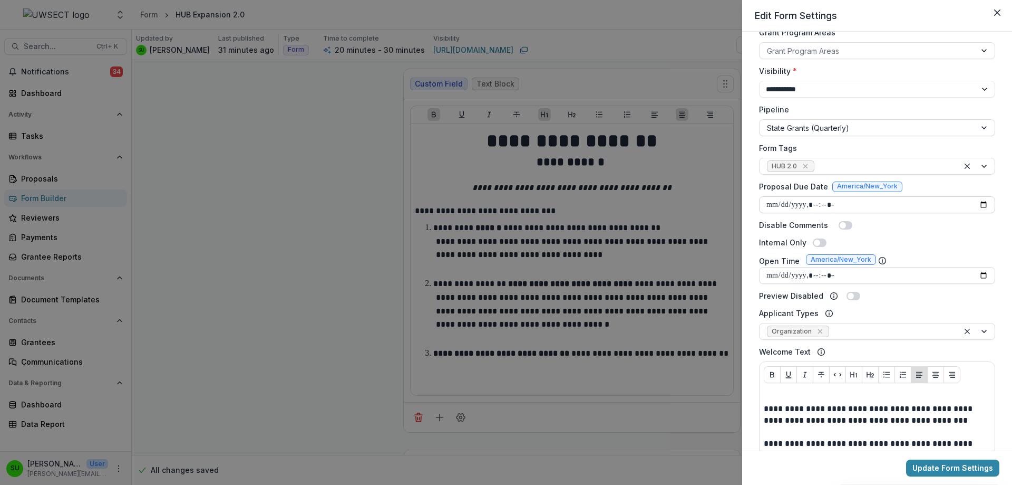
click at [875, 209] on input "Proposal Due Date" at bounding box center [877, 204] width 236 height 17
click at [987, 202] on input "Proposal Due Date" at bounding box center [877, 204] width 236 height 17
click at [861, 208] on input "Proposal Due Date" at bounding box center [877, 204] width 236 height 17
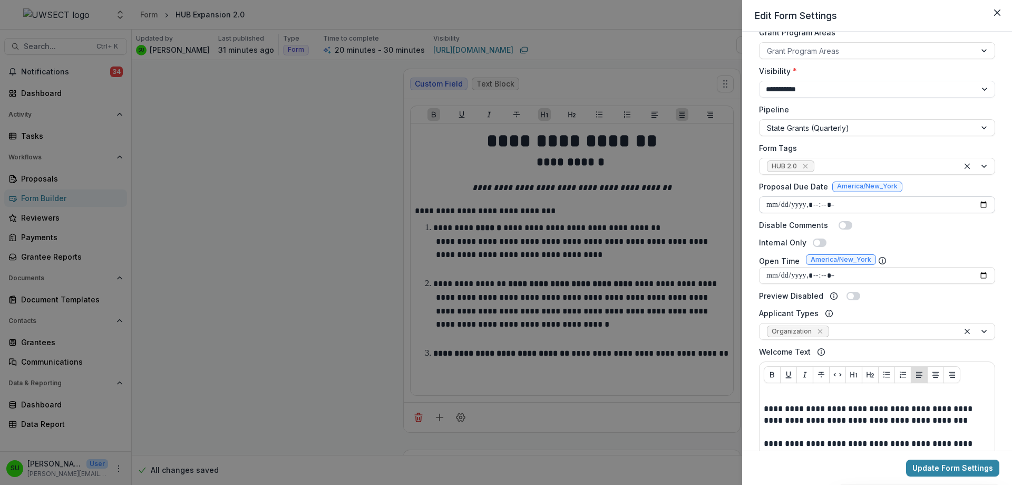
click at [825, 202] on input "Proposal Due Date" at bounding box center [877, 204] width 236 height 17
click at [809, 207] on input "Proposal Due Date" at bounding box center [877, 204] width 236 height 17
click at [816, 202] on input "Proposal Due Date" at bounding box center [877, 204] width 236 height 17
click at [980, 202] on input "Proposal Due Date" at bounding box center [877, 204] width 236 height 17
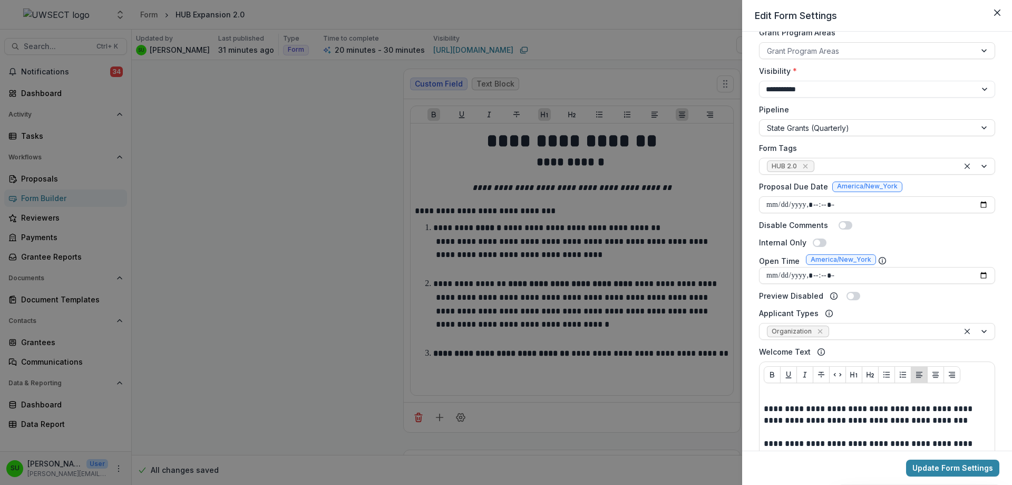
type input "**********"
click at [986, 239] on div "Internal Only" at bounding box center [877, 242] width 236 height 11
click at [959, 468] on button "Update Form Settings" at bounding box center [952, 467] width 93 height 17
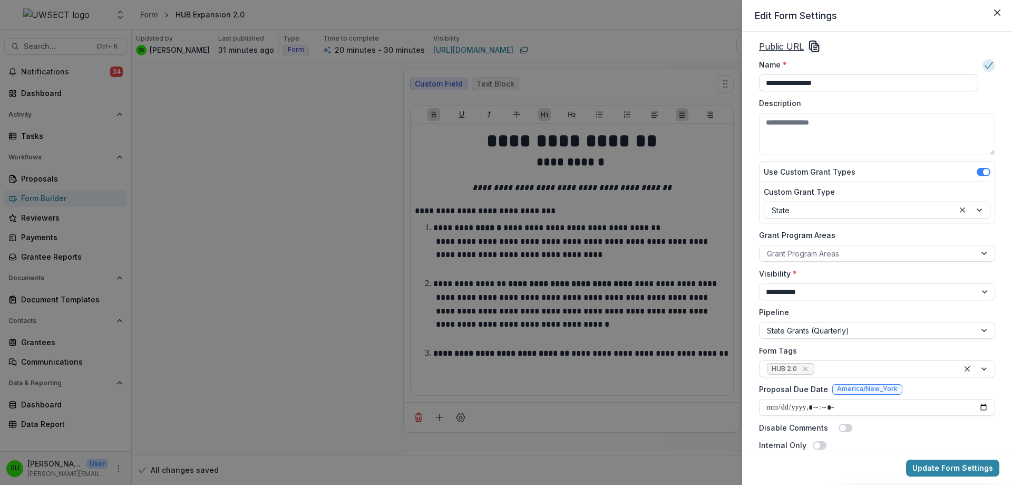
scroll to position [0, 0]
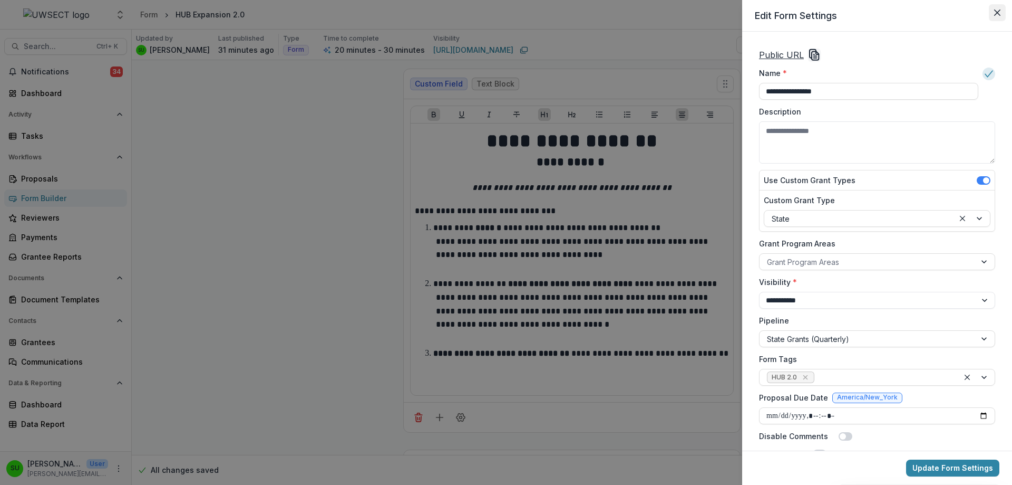
click at [992, 11] on button "Close" at bounding box center [997, 12] width 17 height 17
